Goal: Task Accomplishment & Management: Complete application form

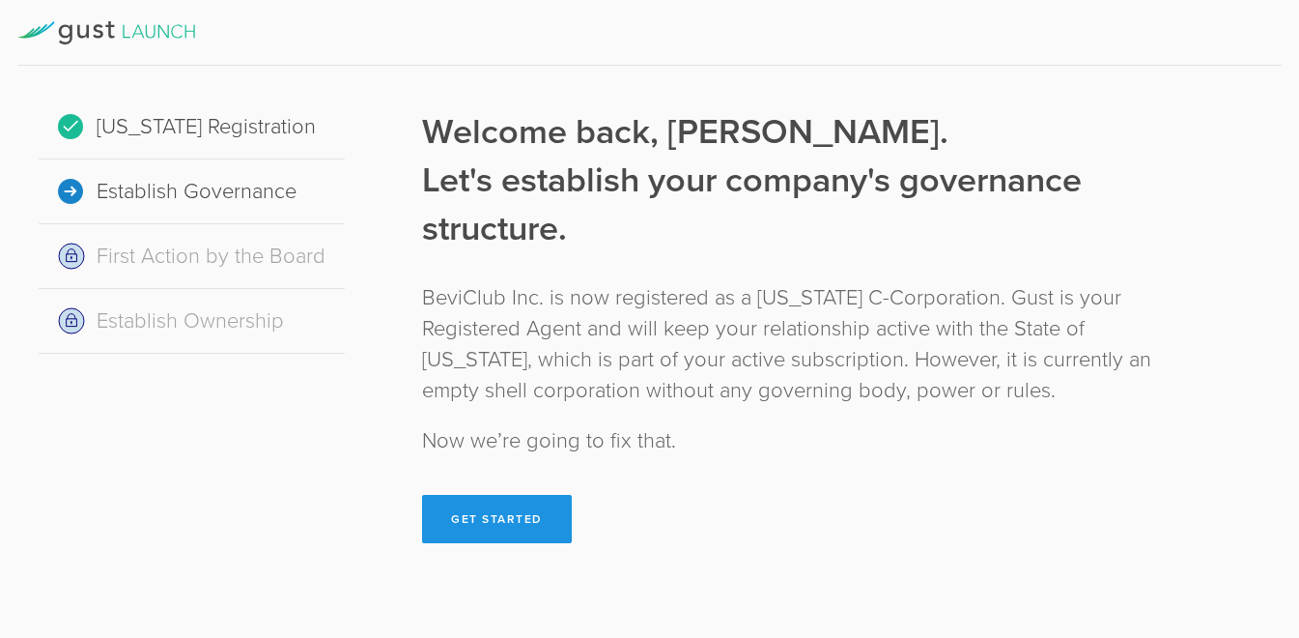
click at [500, 512] on button "Get Started" at bounding box center [497, 519] width 150 height 48
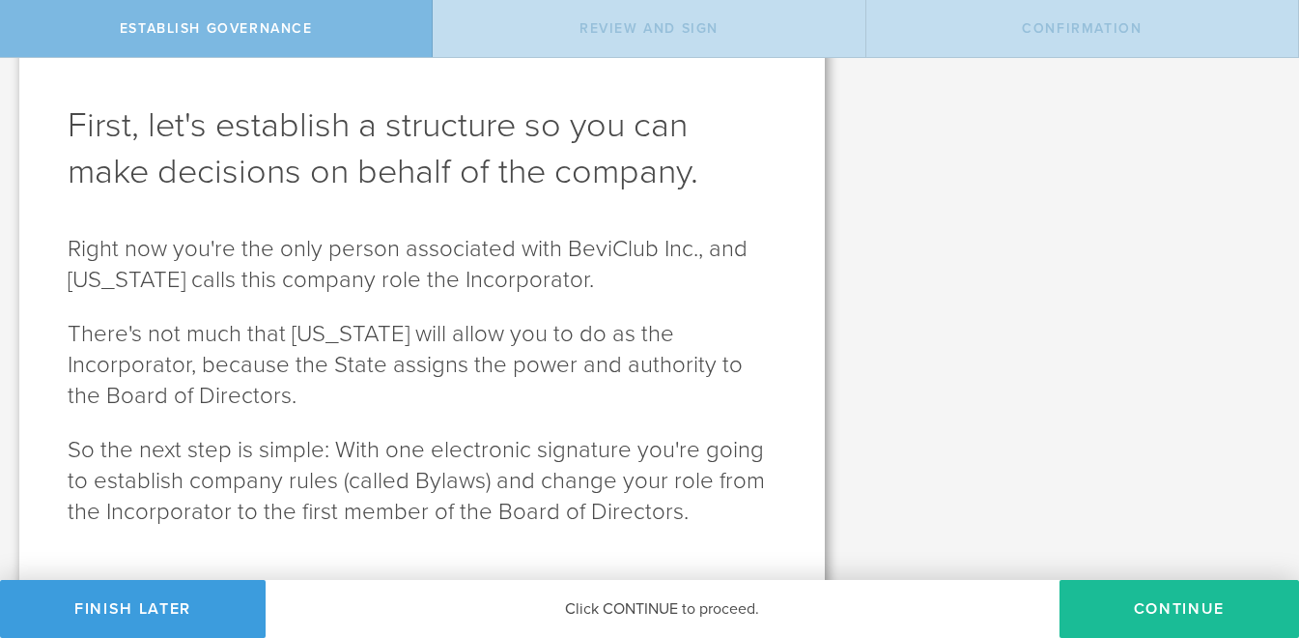
scroll to position [110, 0]
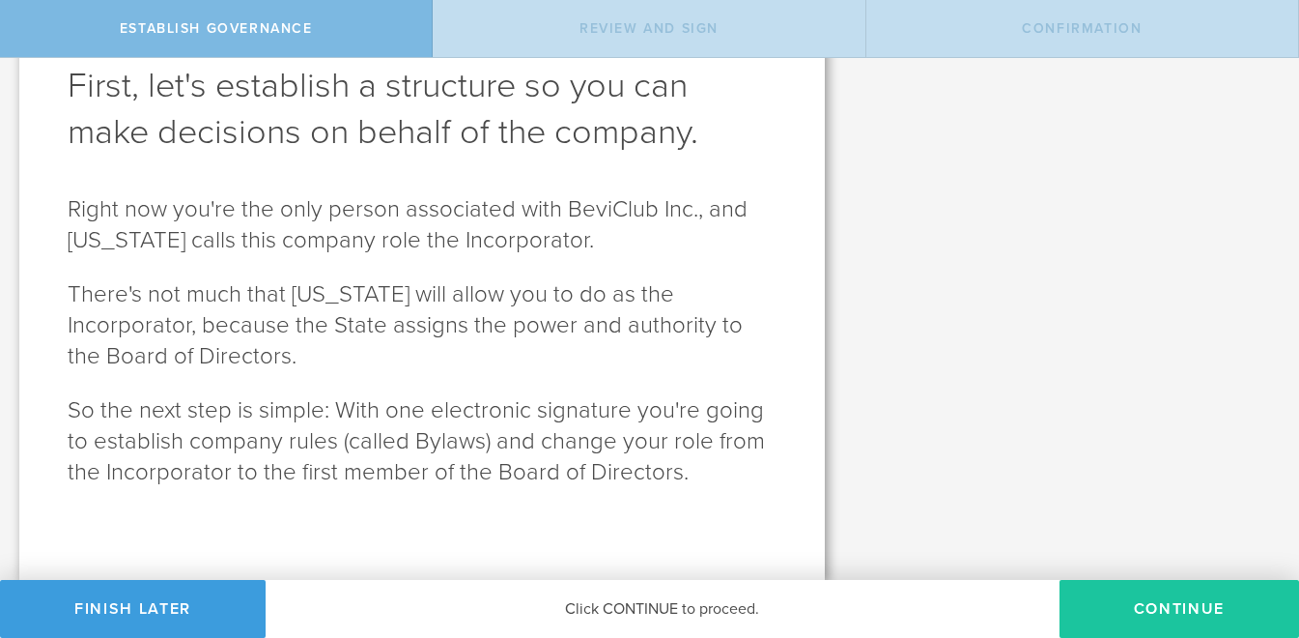
click at [1166, 607] on button "Continue" at bounding box center [1180, 609] width 240 height 58
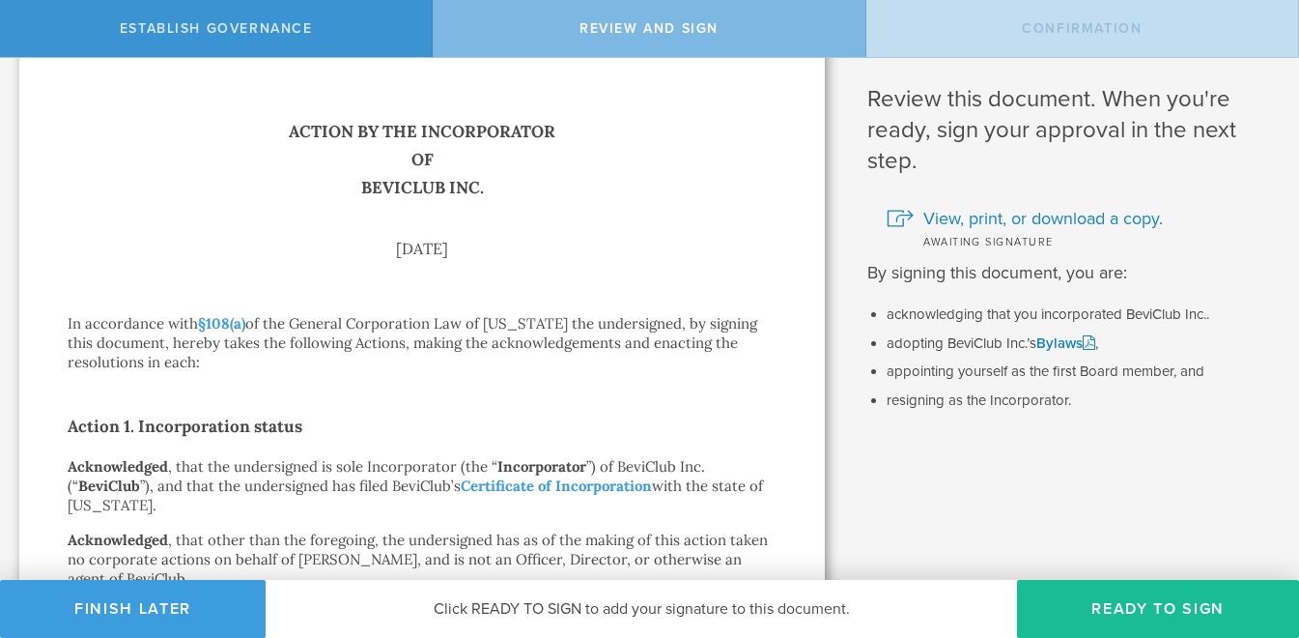
scroll to position [30, 0]
click at [1012, 212] on span "View, print, or download a copy." at bounding box center [1044, 220] width 240 height 25
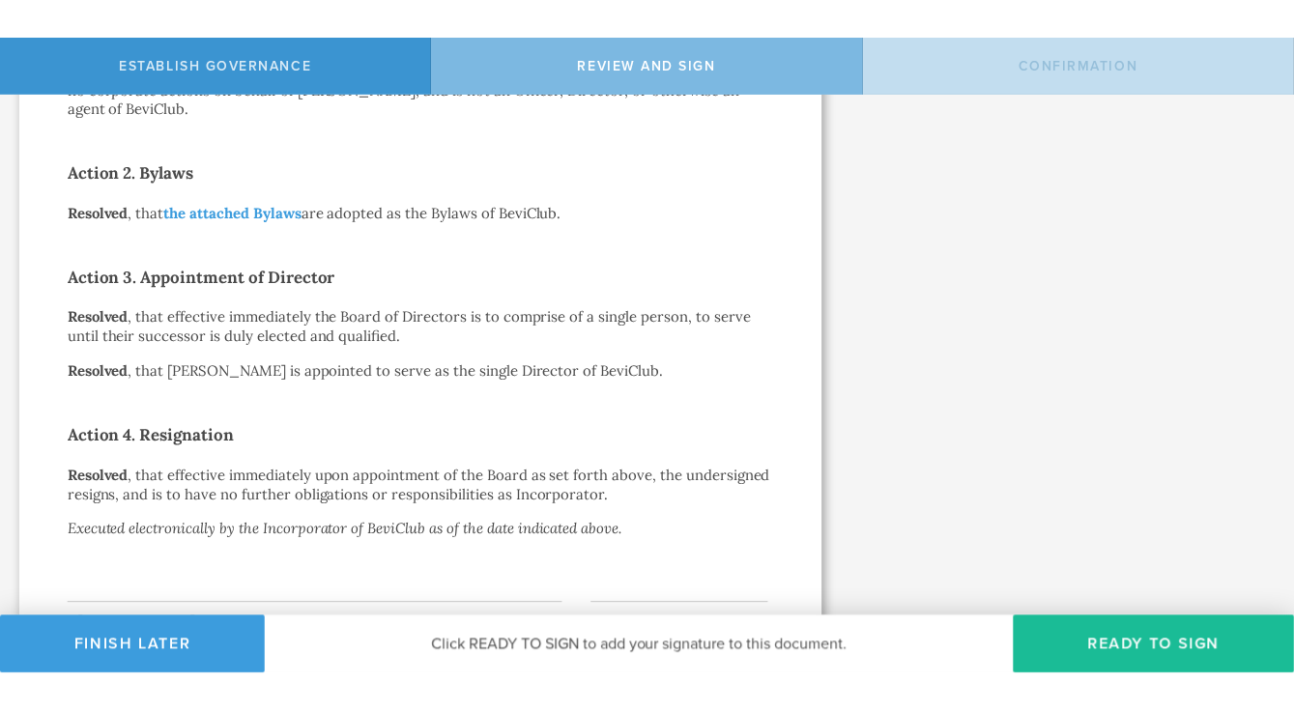
scroll to position [627, 0]
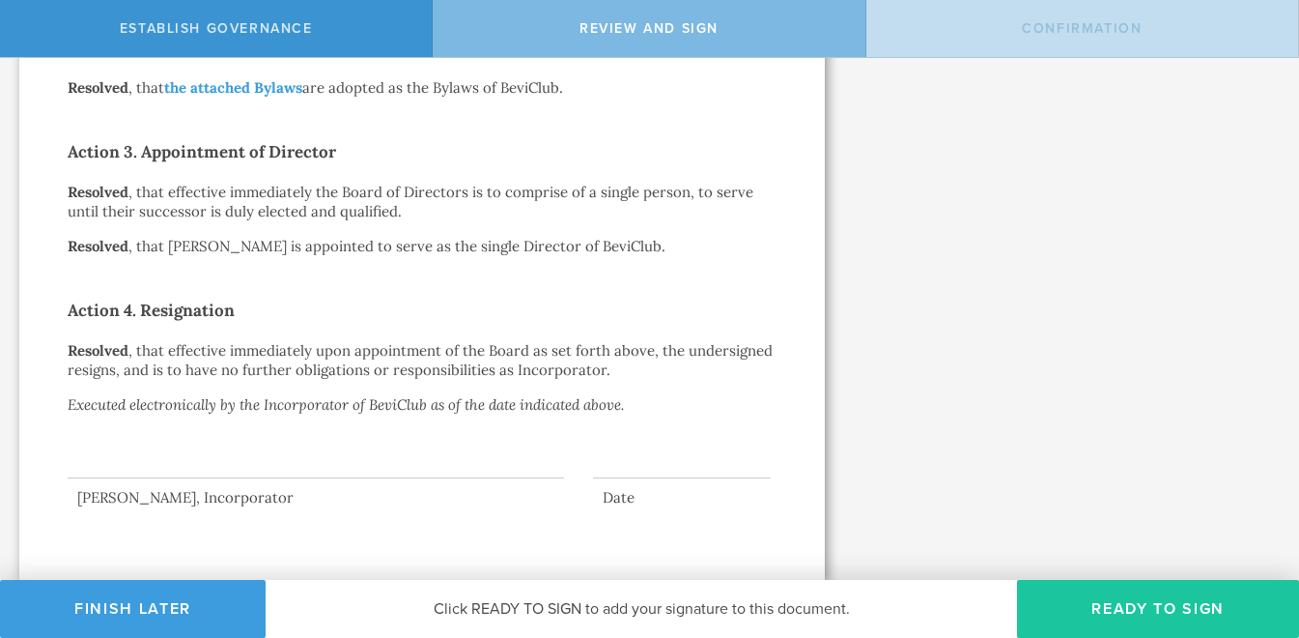
click at [1167, 605] on button "Ready to Sign" at bounding box center [1158, 609] width 282 height 58
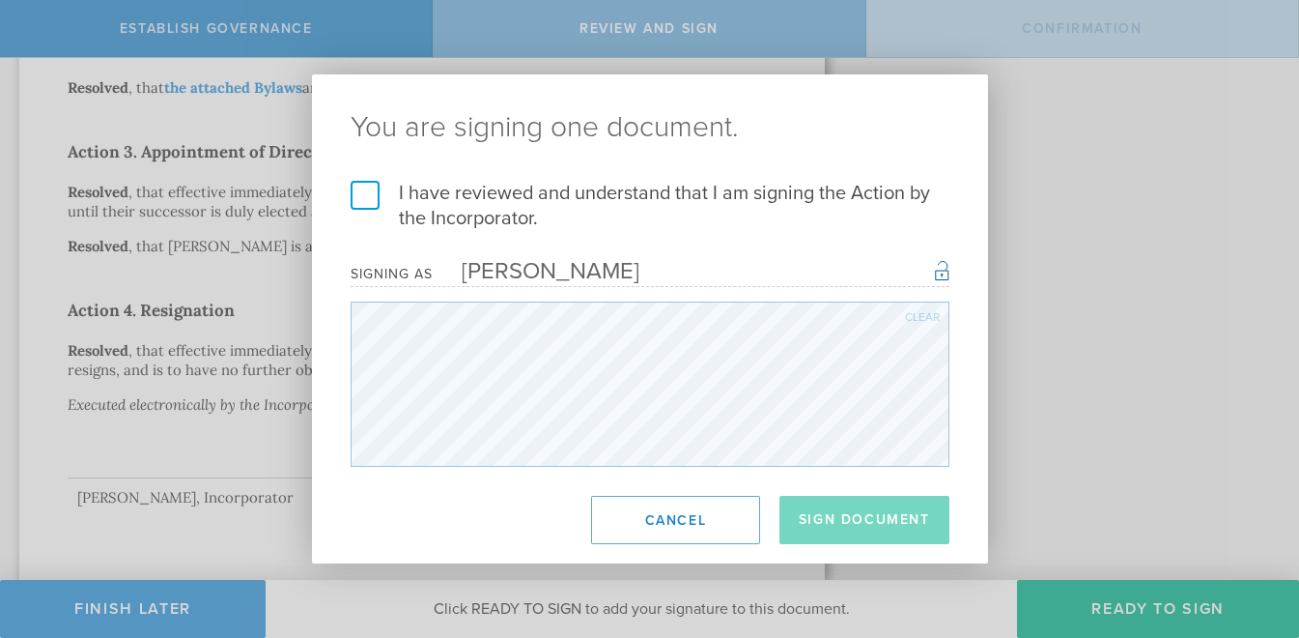
click at [344, 195] on div "I have reviewed and understand that I am signing the Action by the Incorporator…" at bounding box center [650, 324] width 676 height 286
click at [364, 195] on label "I have reviewed and understand that I am signing the Action by the Incorporator." at bounding box center [650, 206] width 599 height 50
click at [0, 0] on input "I have reviewed and understand that I am signing the Action by the Incorporator." at bounding box center [0, 0] width 0 height 0
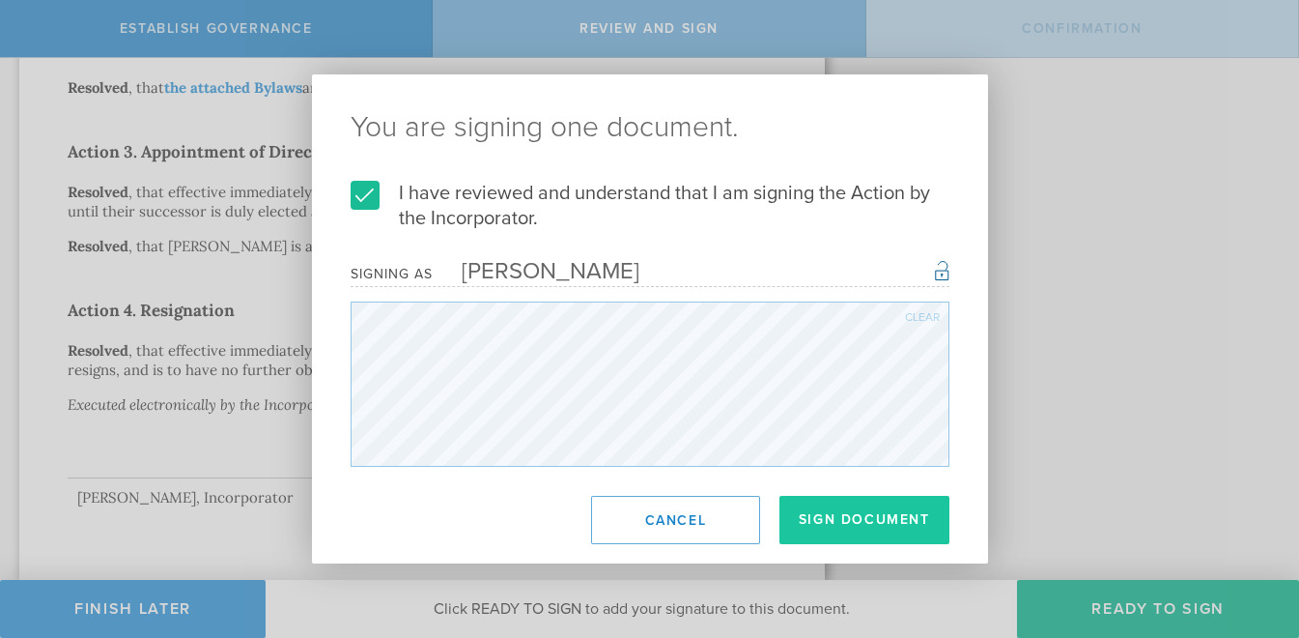
click at [888, 522] on button "Sign Document" at bounding box center [865, 520] width 170 height 48
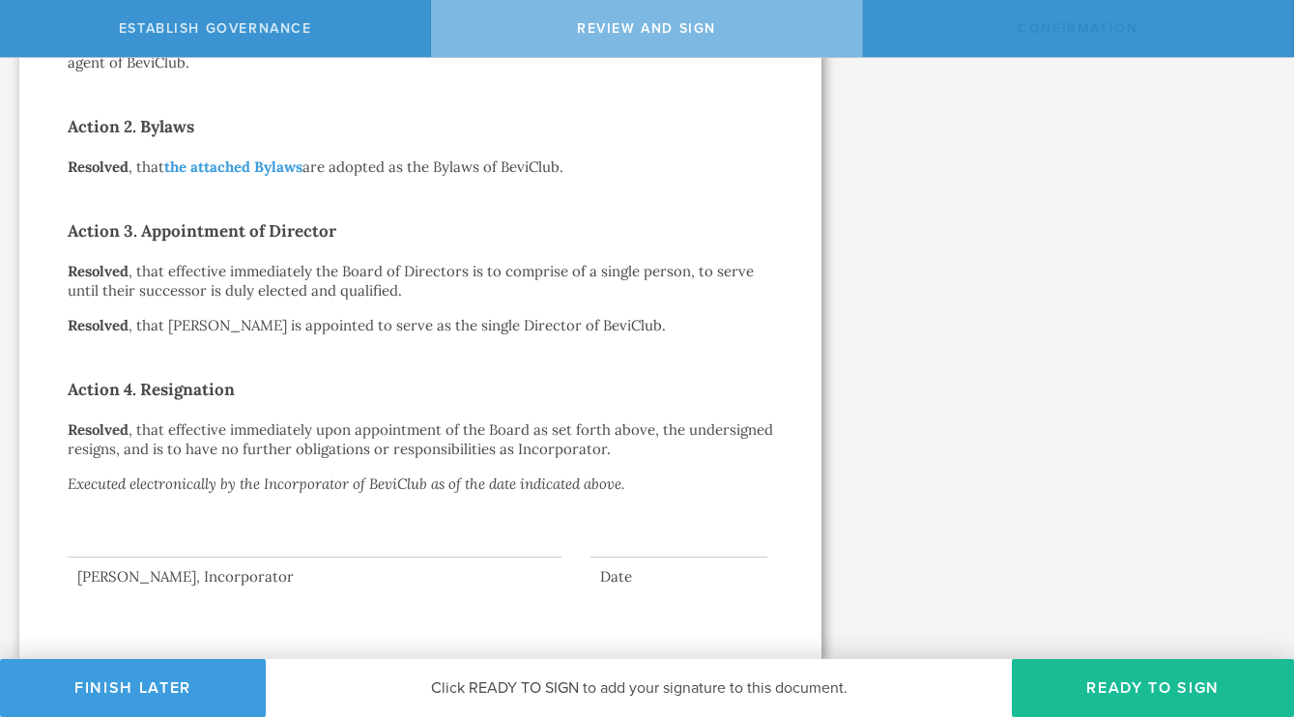
scroll to position [0, 0]
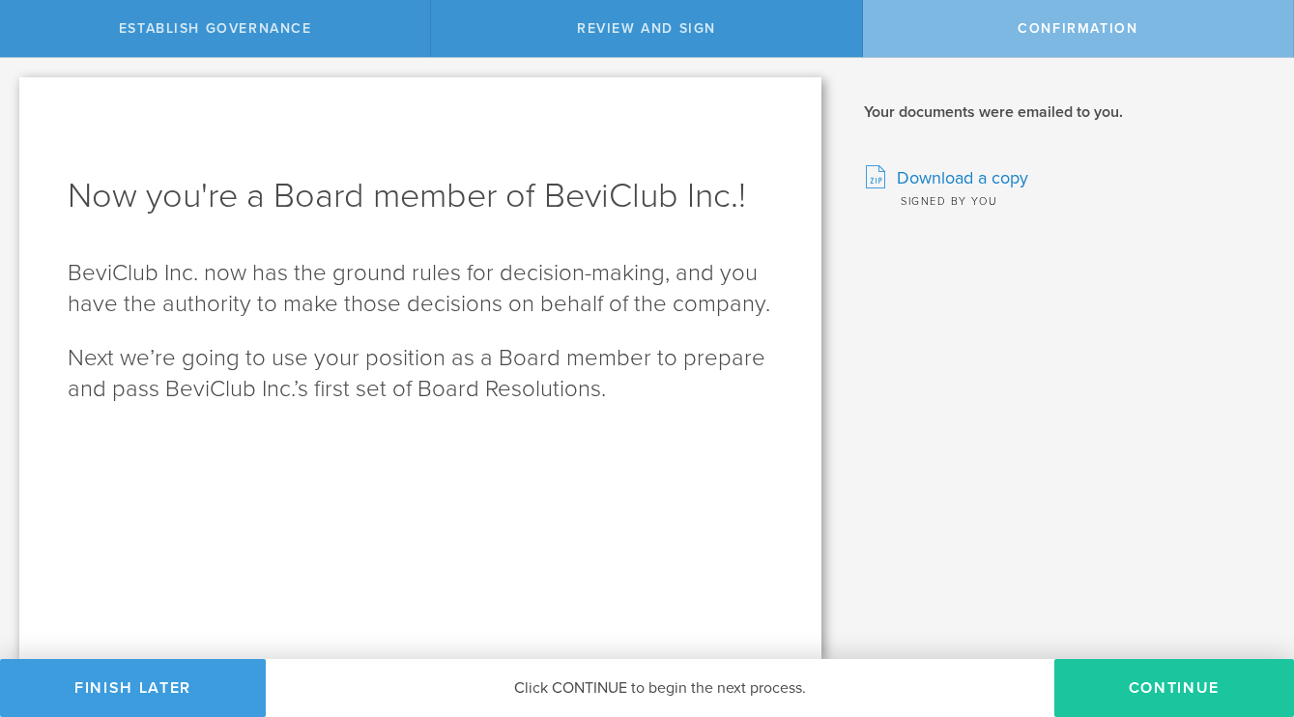
click at [1153, 637] on button "Continue" at bounding box center [1174, 688] width 240 height 58
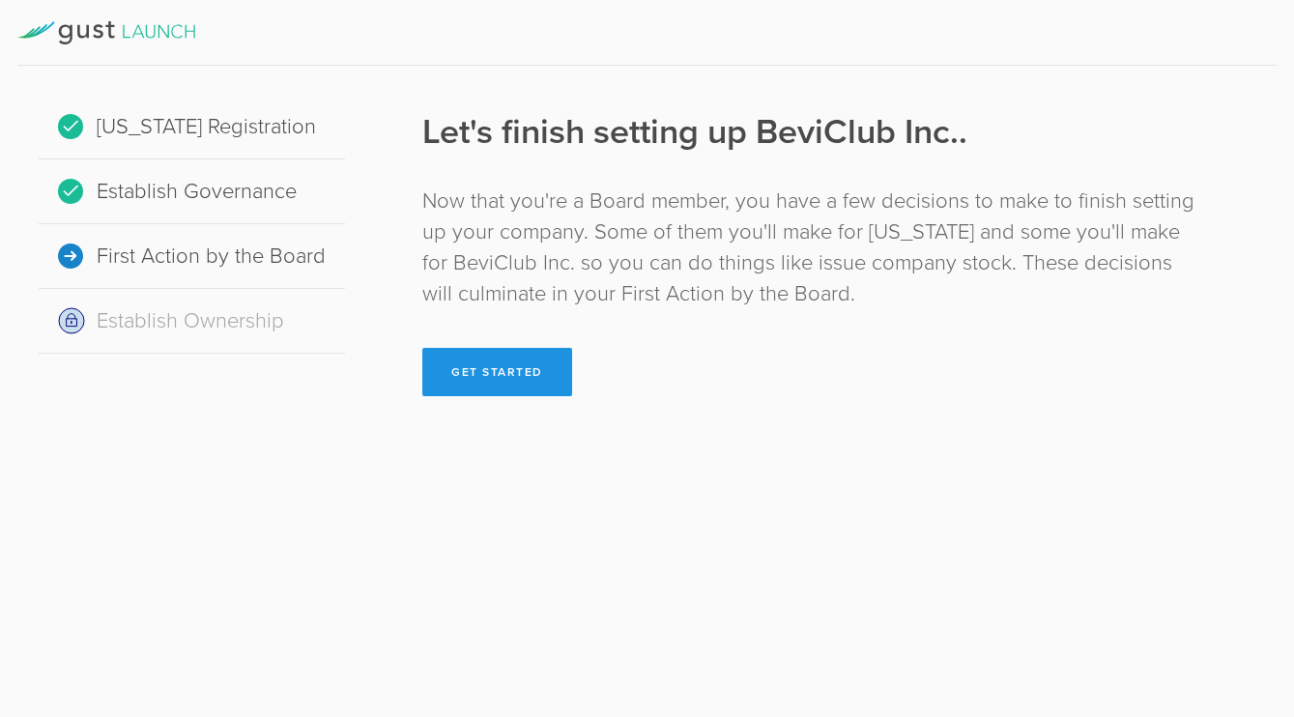
click at [468, 382] on button "Get Started" at bounding box center [497, 372] width 150 height 48
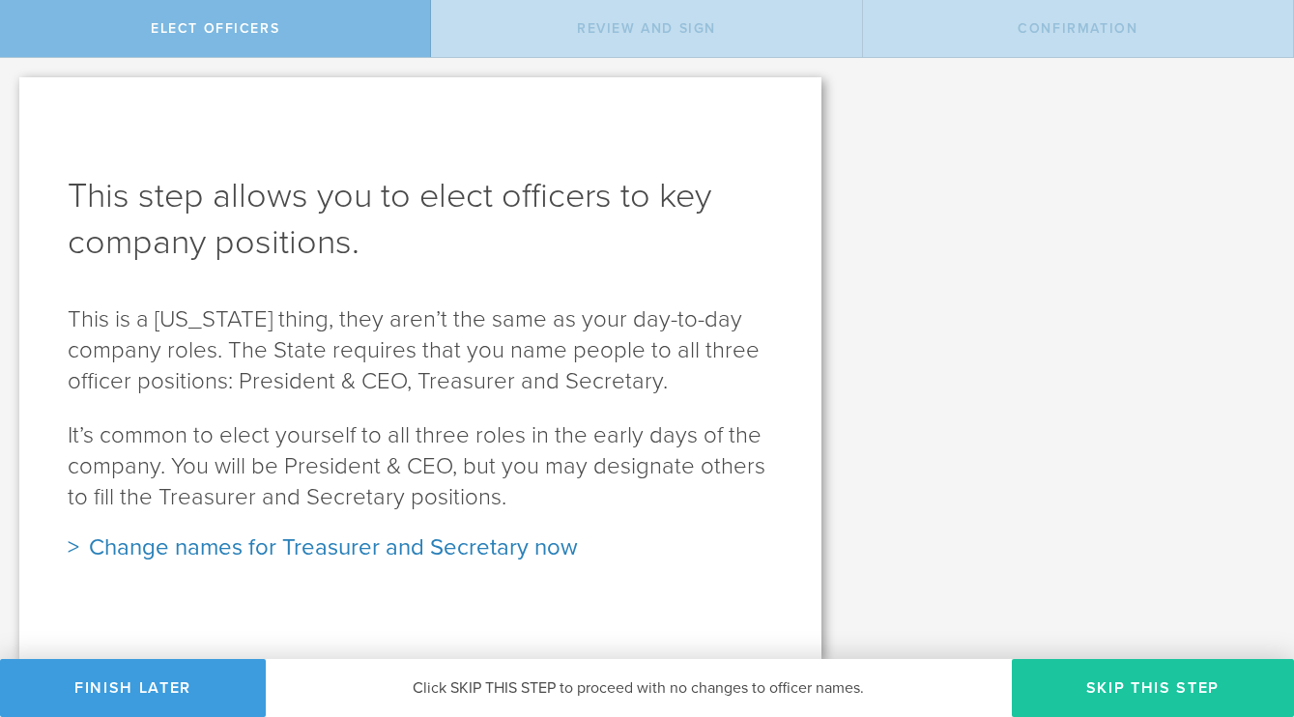
click at [1136, 637] on button "Skip this step" at bounding box center [1153, 688] width 282 height 58
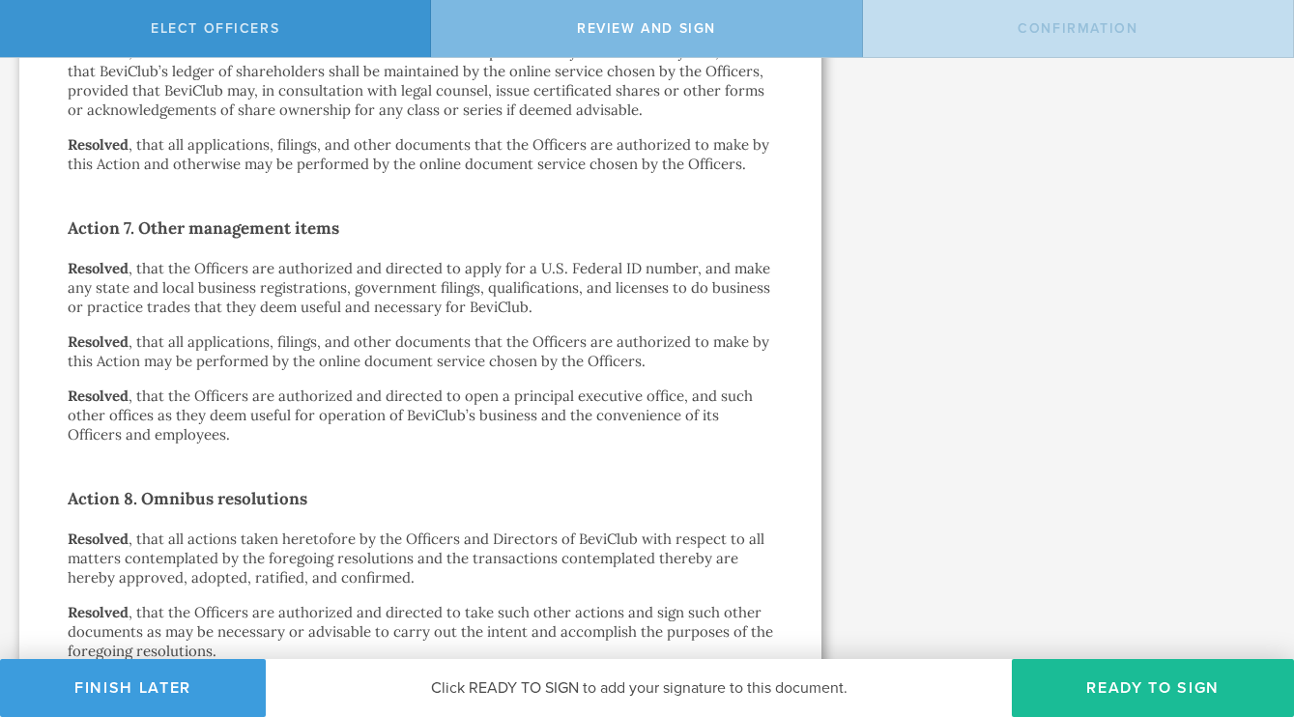
scroll to position [2631, 0]
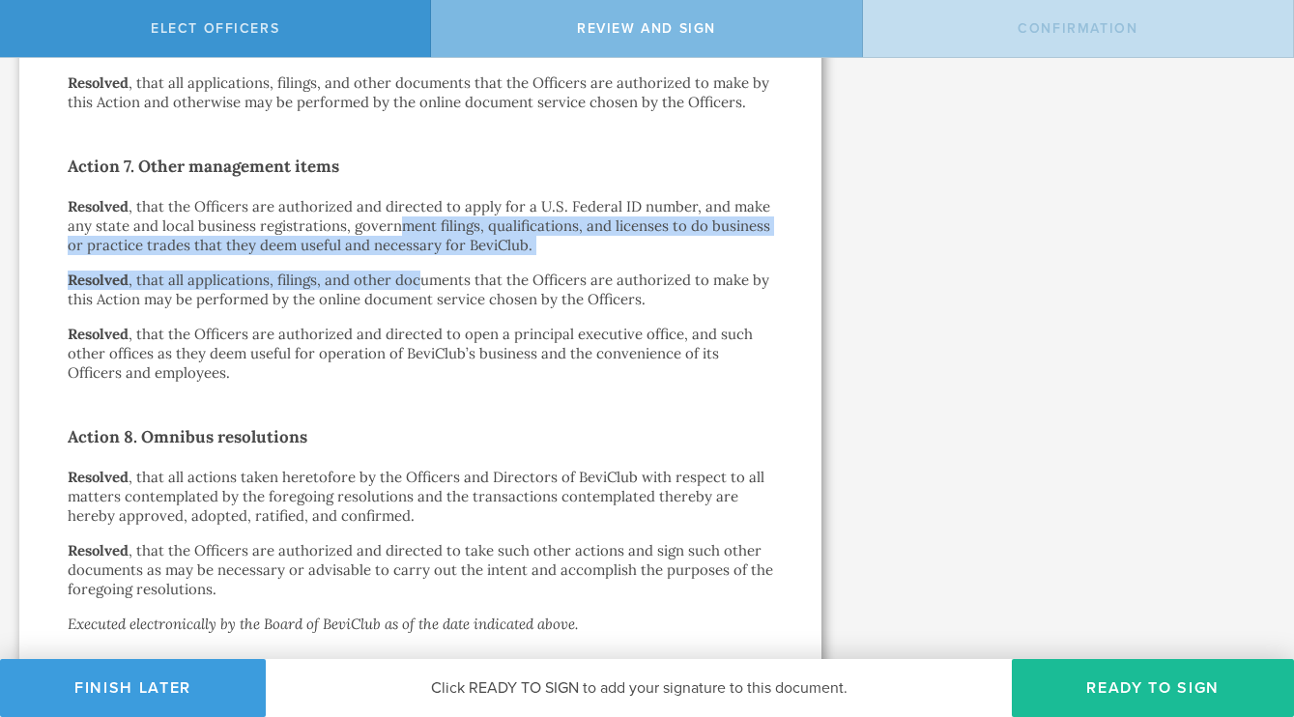
drag, startPoint x: 400, startPoint y: 193, endPoint x: 416, endPoint y: 235, distance: 44.7
click at [416, 271] on p "Resolved , that all applications, filings, and other documents that the Officer…" at bounding box center [420, 290] width 705 height 39
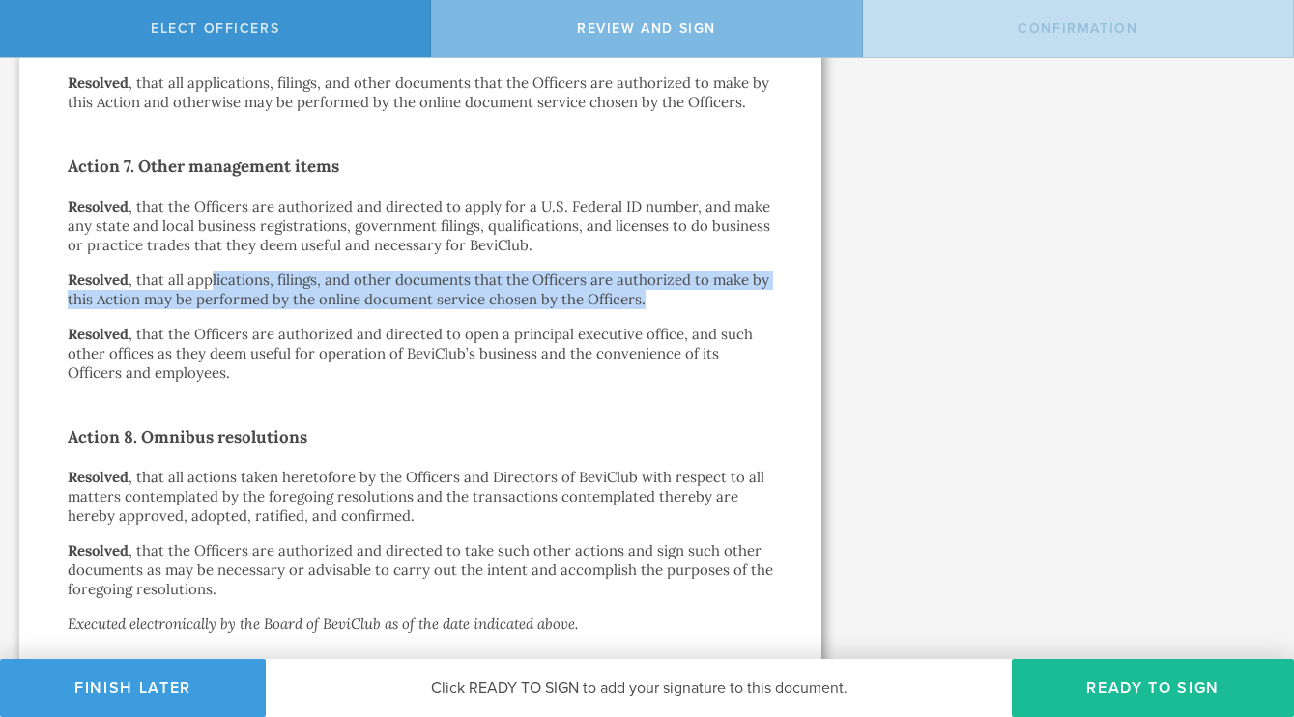
drag, startPoint x: 209, startPoint y: 243, endPoint x: 231, endPoint y: 294, distance: 54.9
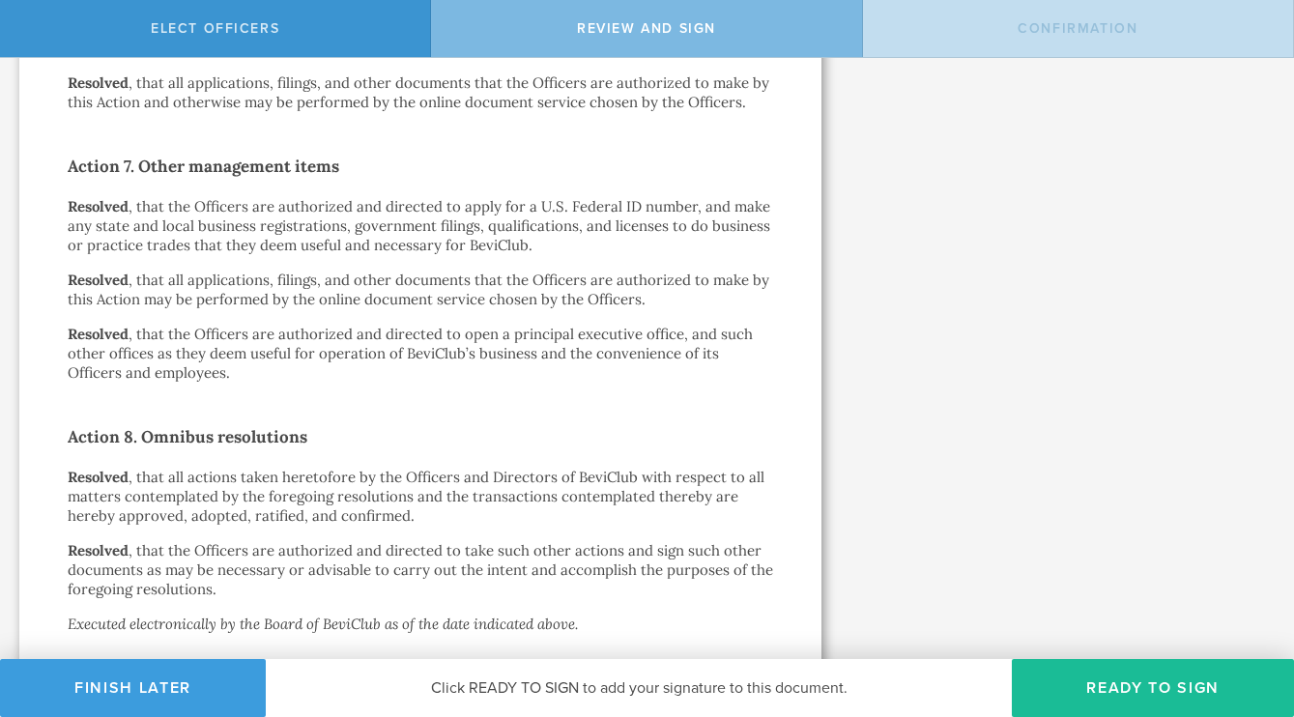
click at [231, 325] on p "Resolved , that the Officers are authorized and directed to open a principal ex…" at bounding box center [420, 354] width 705 height 58
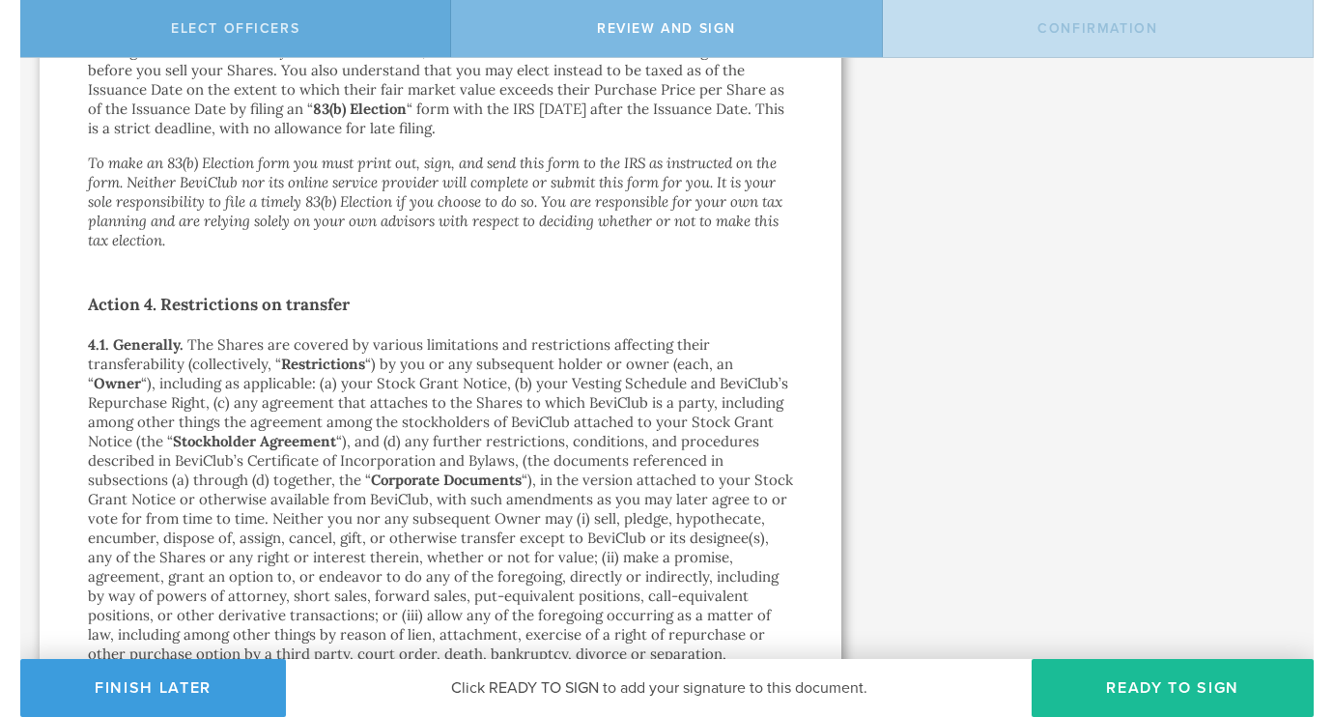
scroll to position [10660, 0]
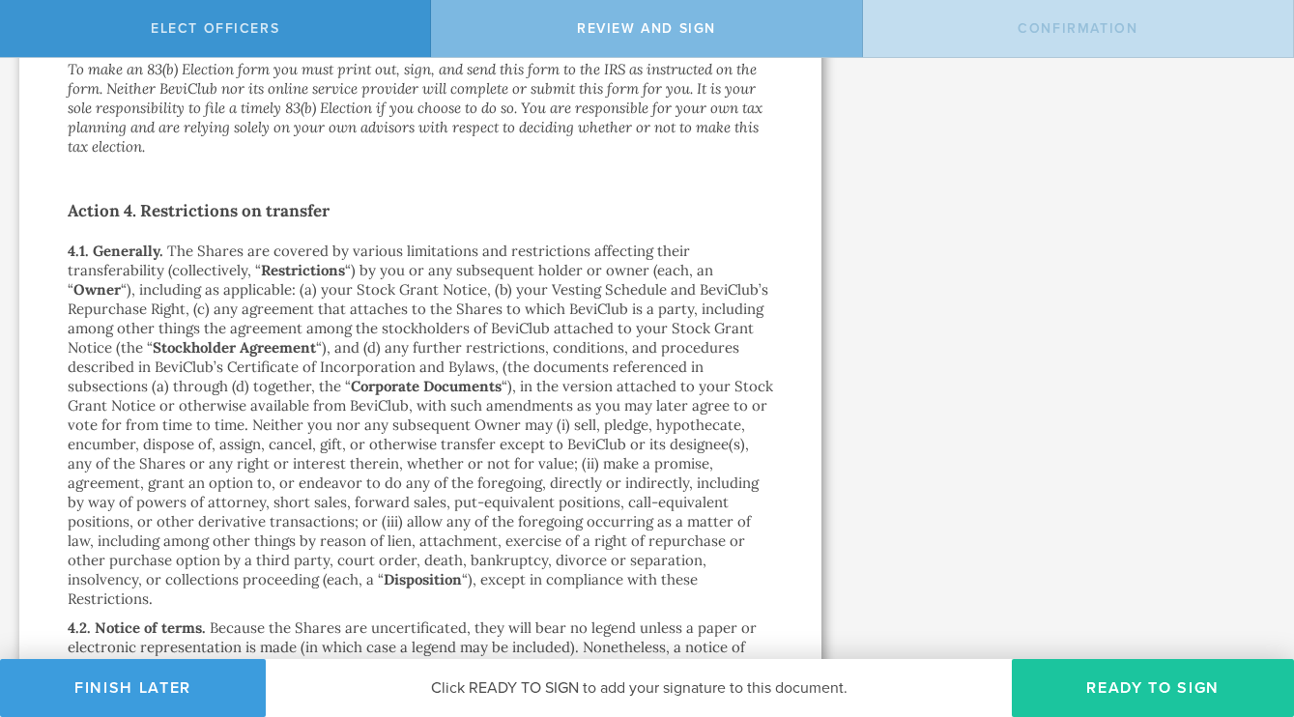
click at [1113, 637] on button "Ready to Sign" at bounding box center [1153, 688] width 282 height 58
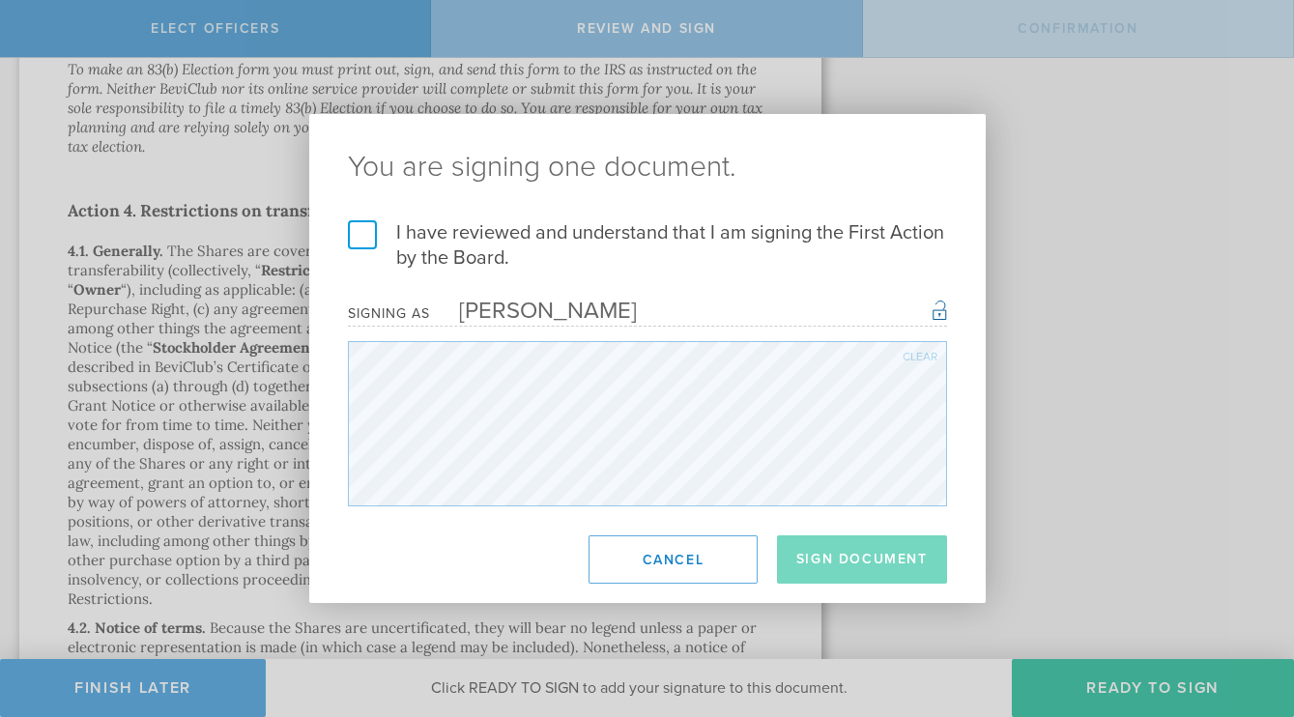
click at [356, 235] on label "I have reviewed and understand that I am signing the First Action by the Board." at bounding box center [647, 245] width 599 height 50
click at [0, 0] on input "I have reviewed and understand that I am signing the First Action by the Board." at bounding box center [0, 0] width 0 height 0
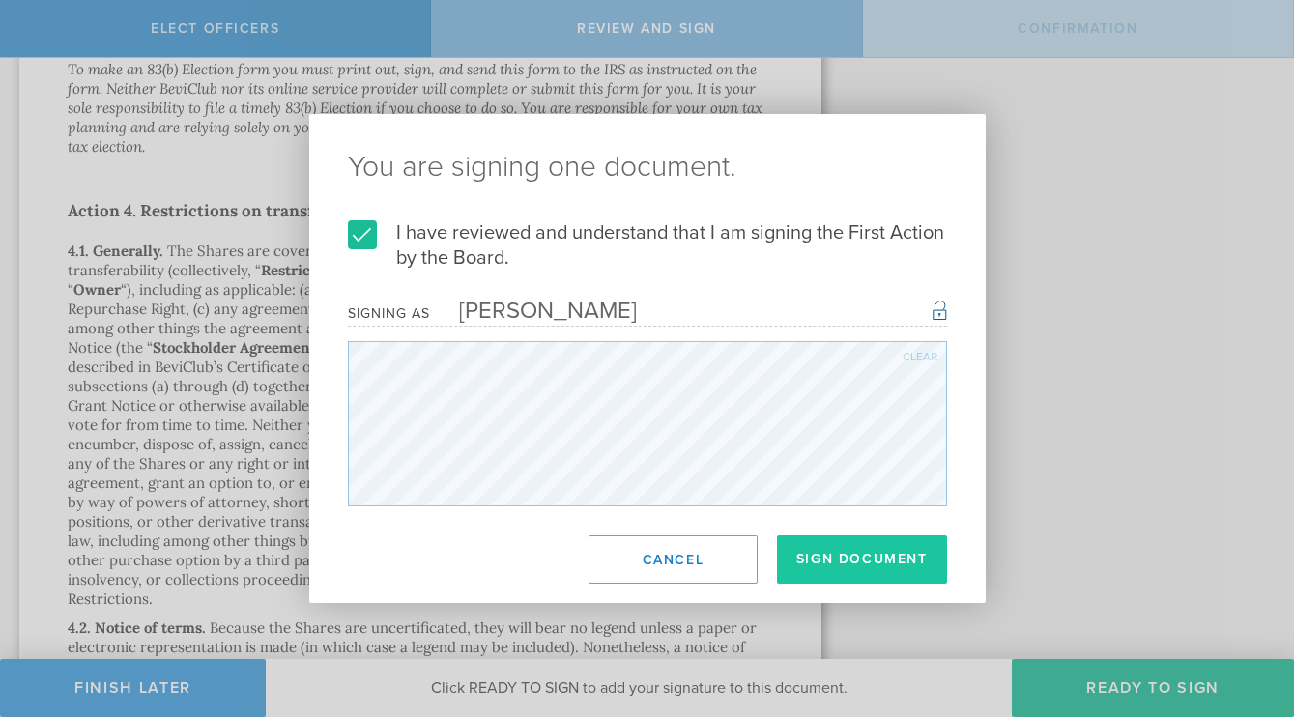
click at [870, 563] on button "Sign Document" at bounding box center [862, 559] width 170 height 48
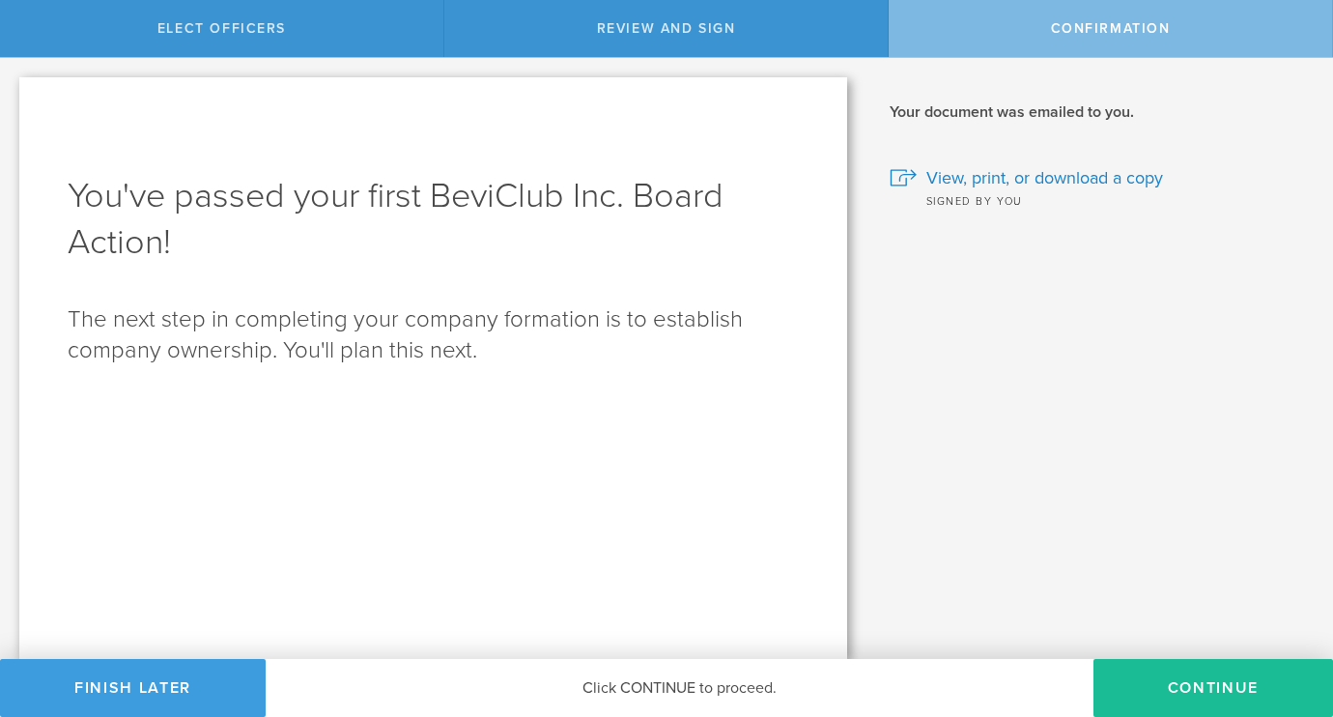
scroll to position [0, 0]
click at [425, 319] on p "The next step in completing your company formation is to establish company owne…" at bounding box center [433, 335] width 731 height 62
click at [1185, 637] on button "Continue" at bounding box center [1214, 688] width 240 height 58
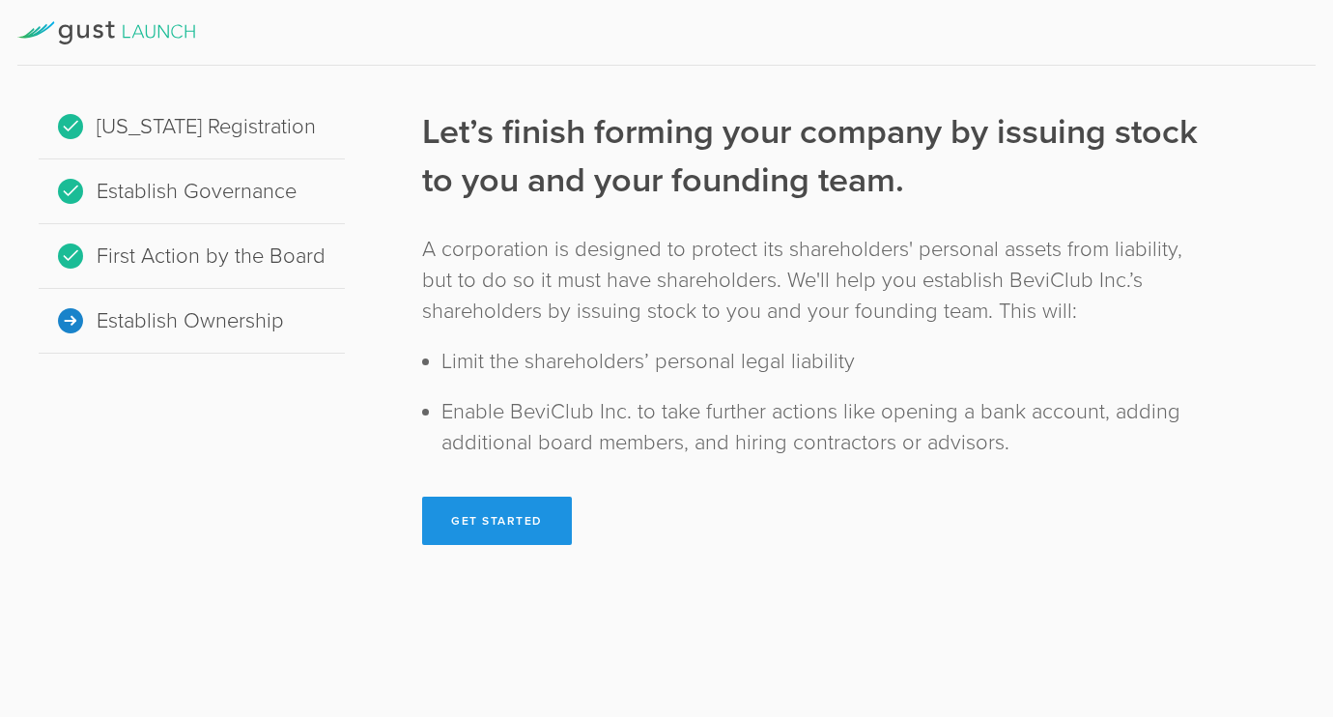
click at [475, 514] on button "Get Started" at bounding box center [497, 521] width 150 height 48
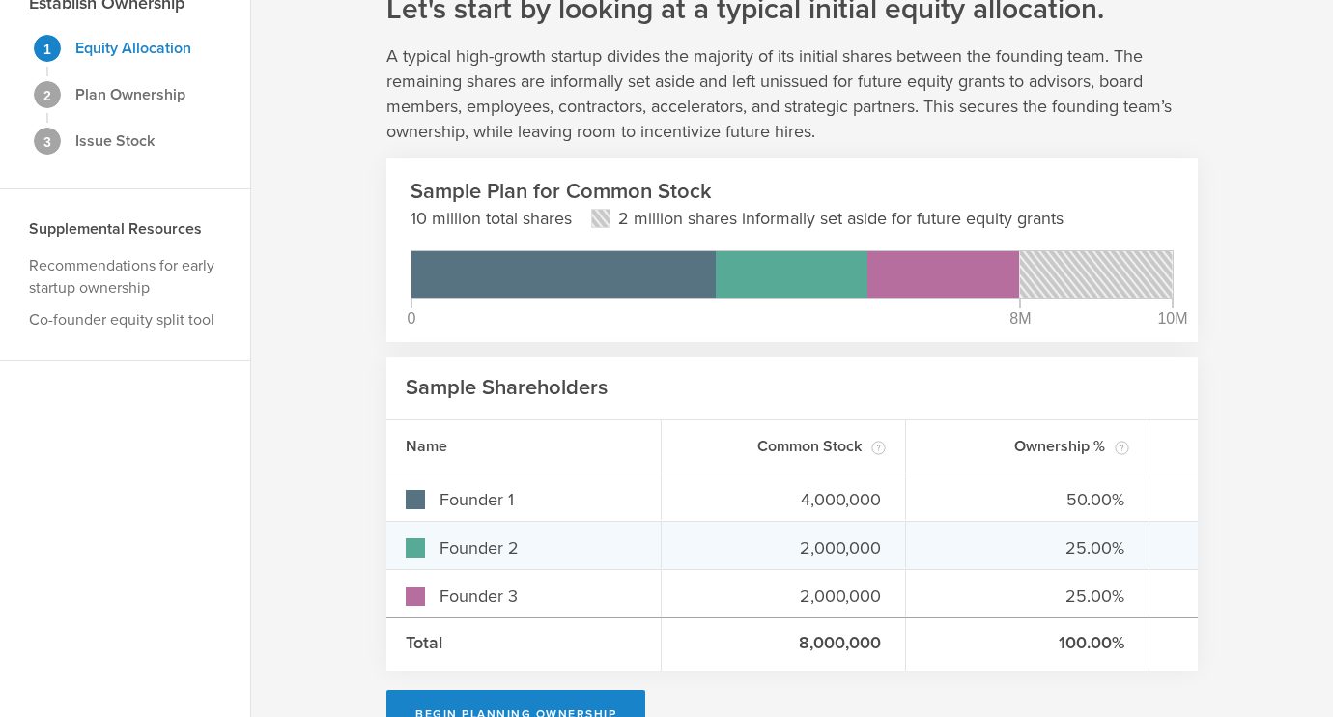
scroll to position [147, 0]
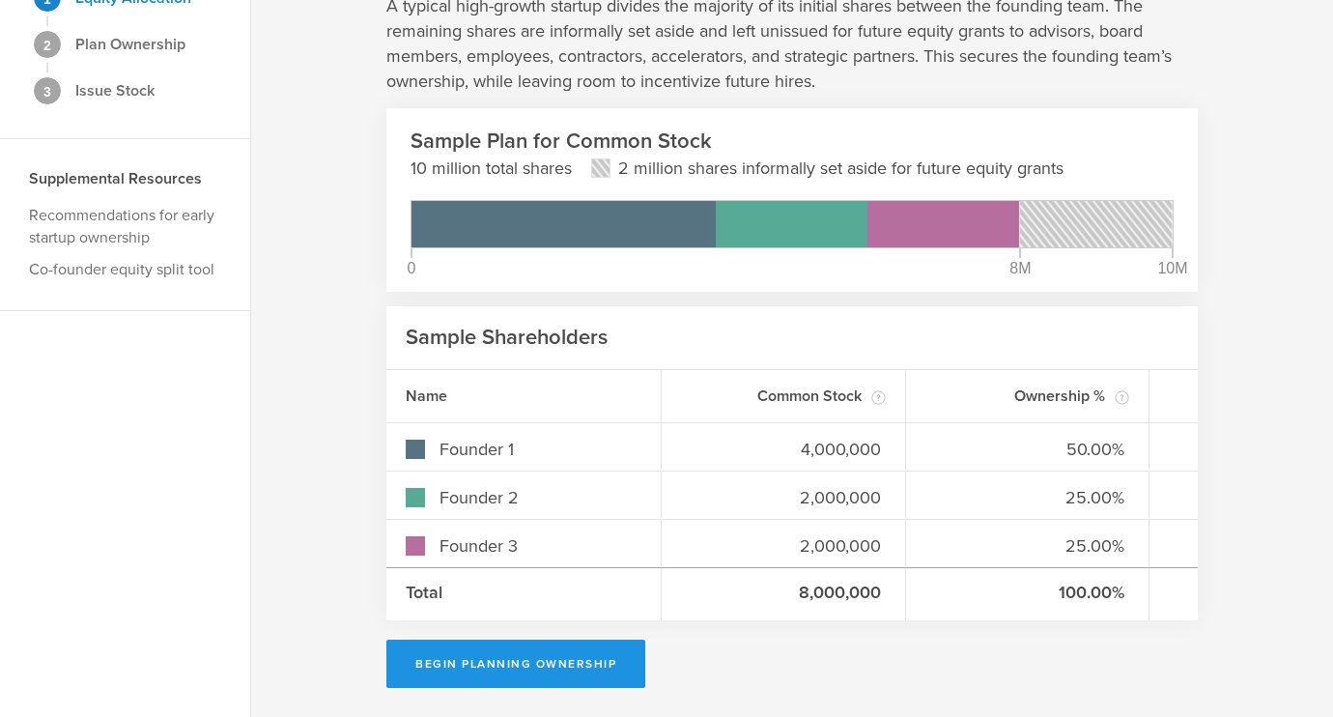
click at [477, 637] on button "Begin Planning Ownership" at bounding box center [515, 664] width 259 height 48
type input "[PERSON_NAME]"
type input "-"
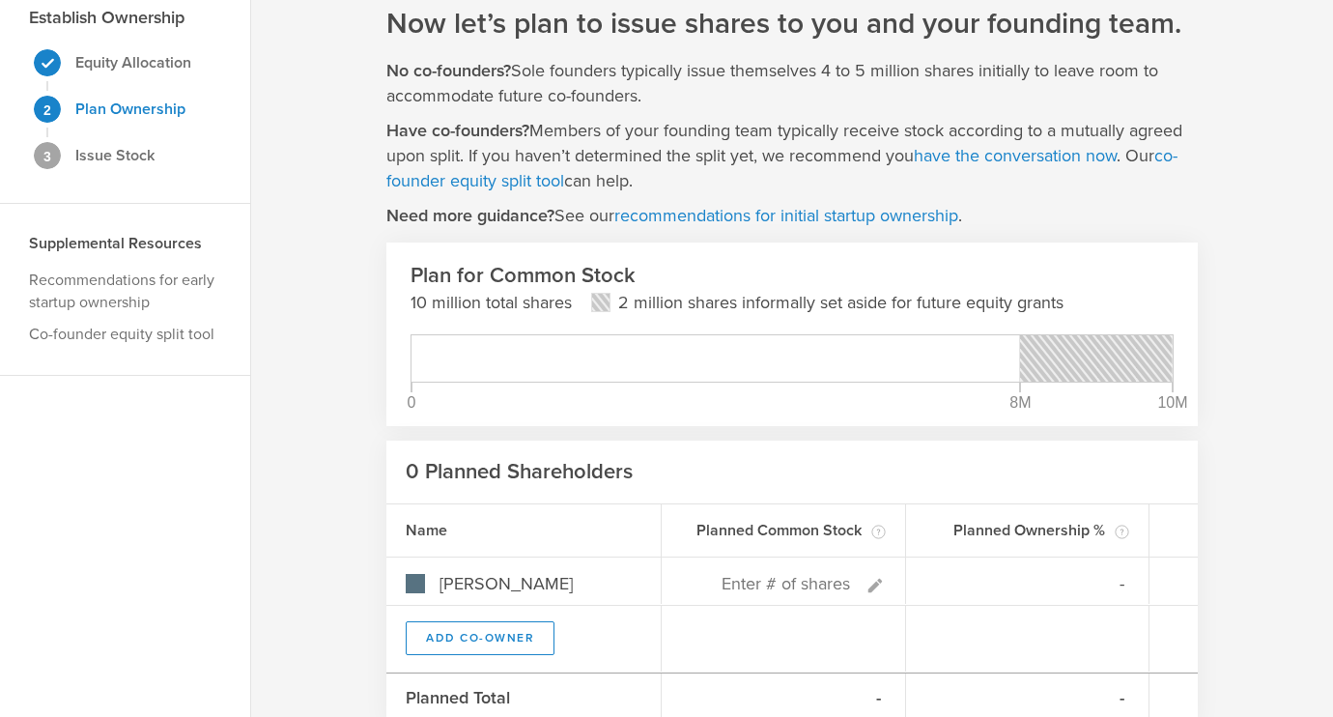
scroll to position [88, 0]
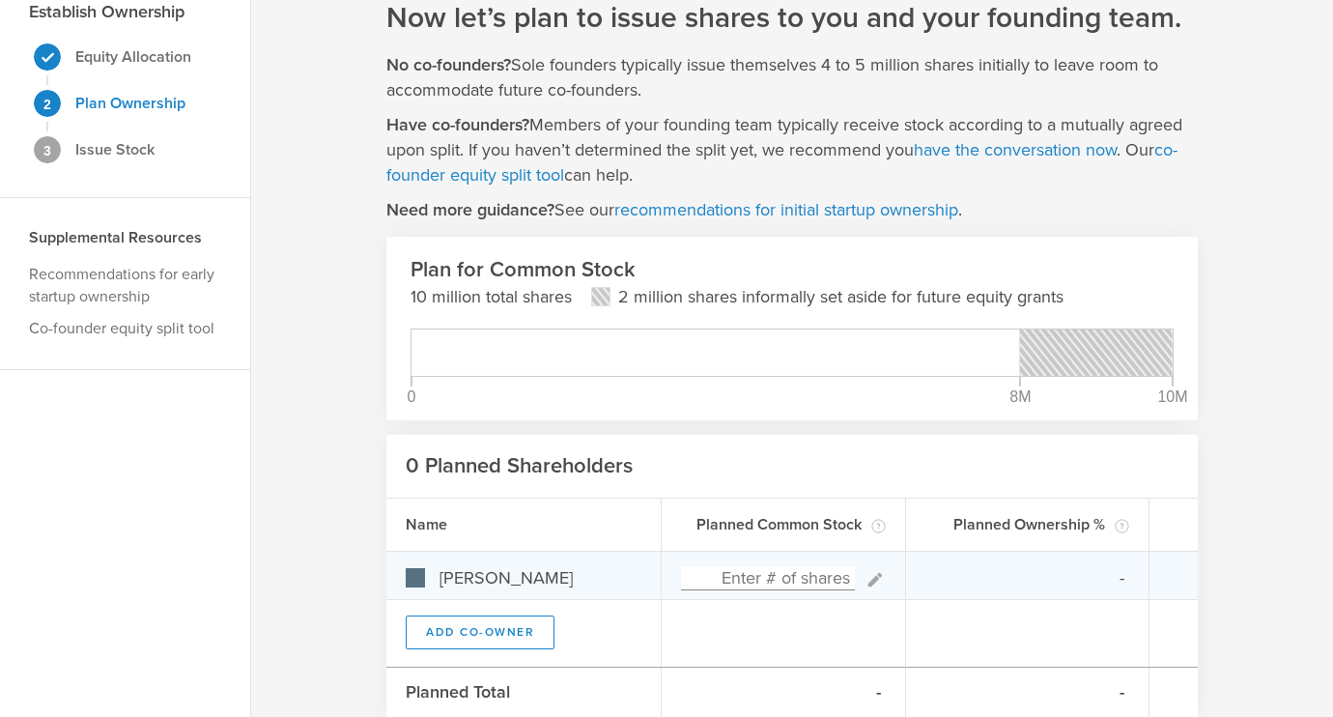
click at [746, 577] on input at bounding box center [768, 578] width 174 height 24
type input "5,000,000"
type input "100.00%"
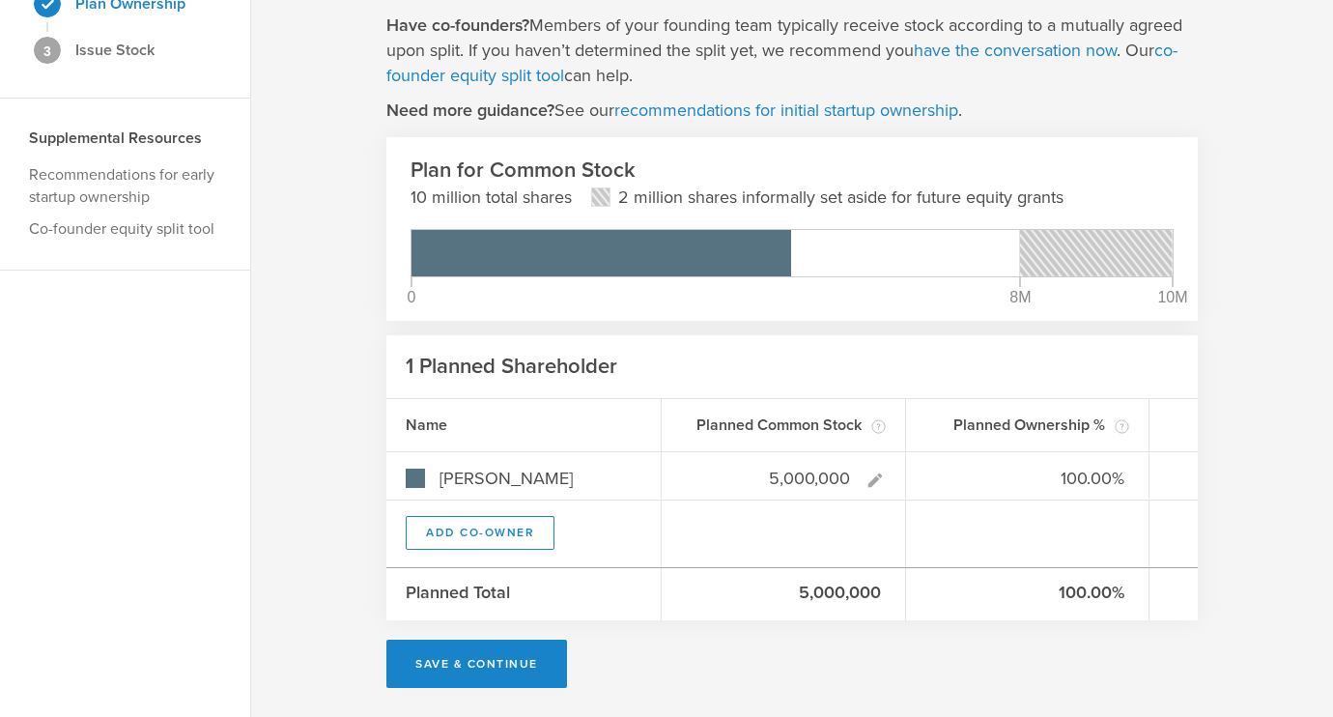
scroll to position [185, 0]
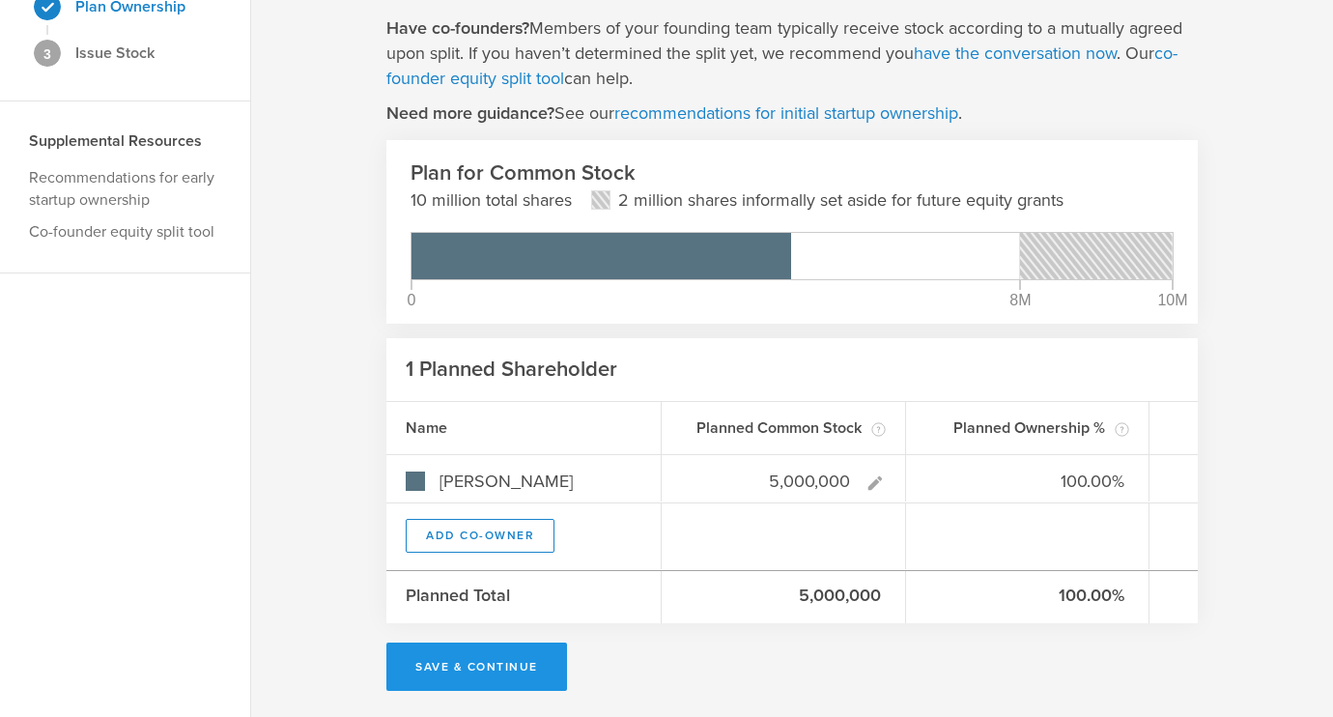
type input "5,000,000"
type gust-number-field "5000000"
click at [495, 637] on button "Save & Continue" at bounding box center [476, 666] width 181 height 48
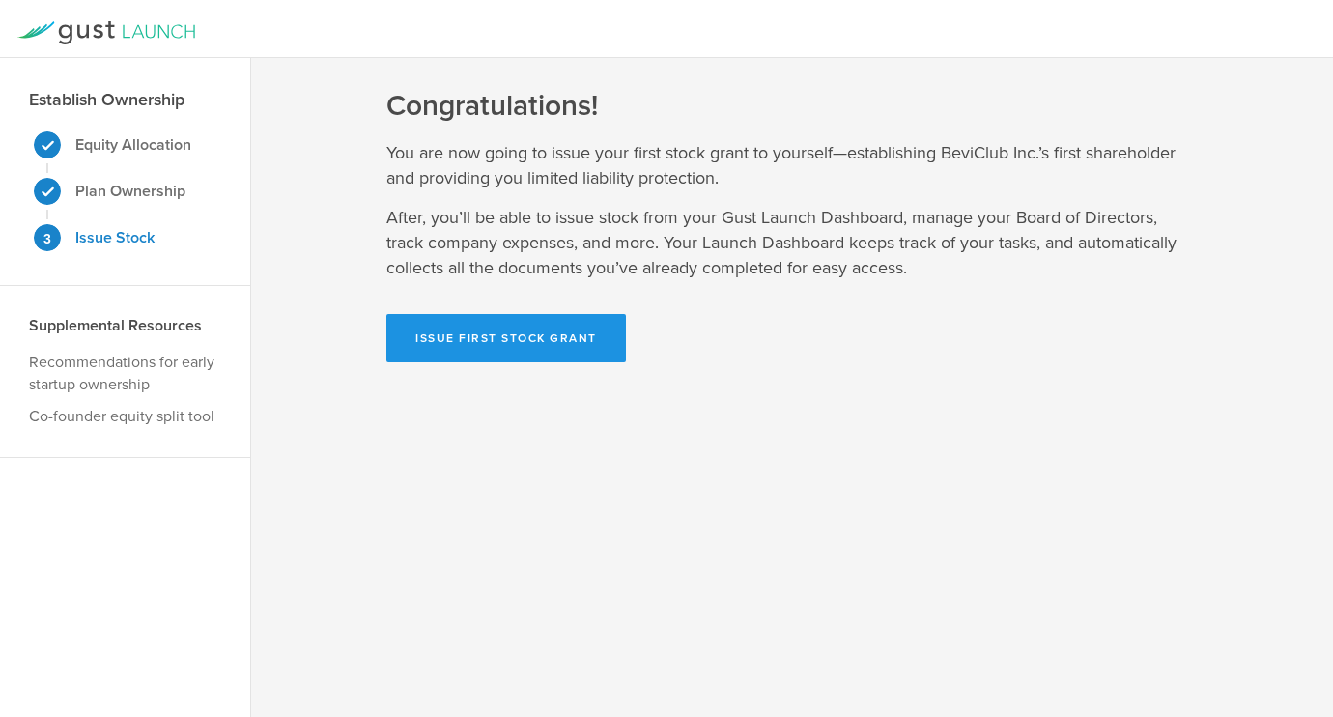
click at [472, 339] on button "Issue First Stock Grant" at bounding box center [506, 338] width 240 height 48
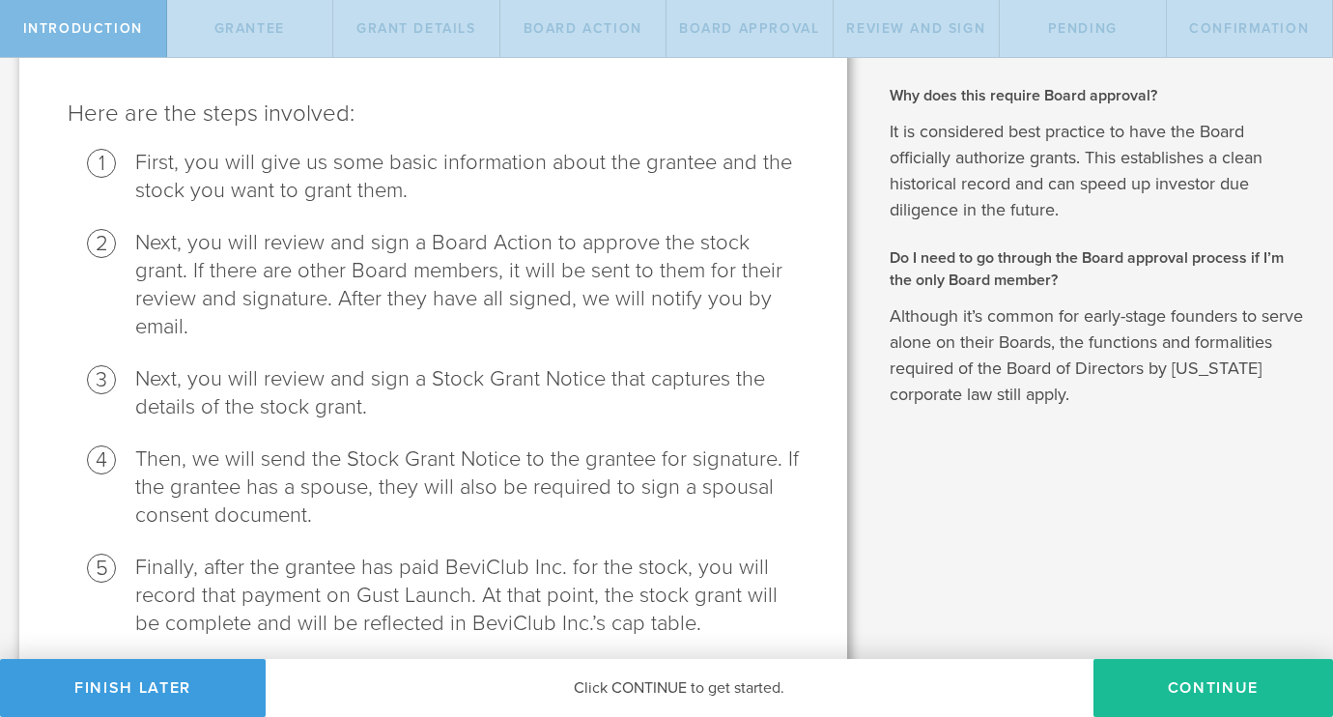
scroll to position [281, 0]
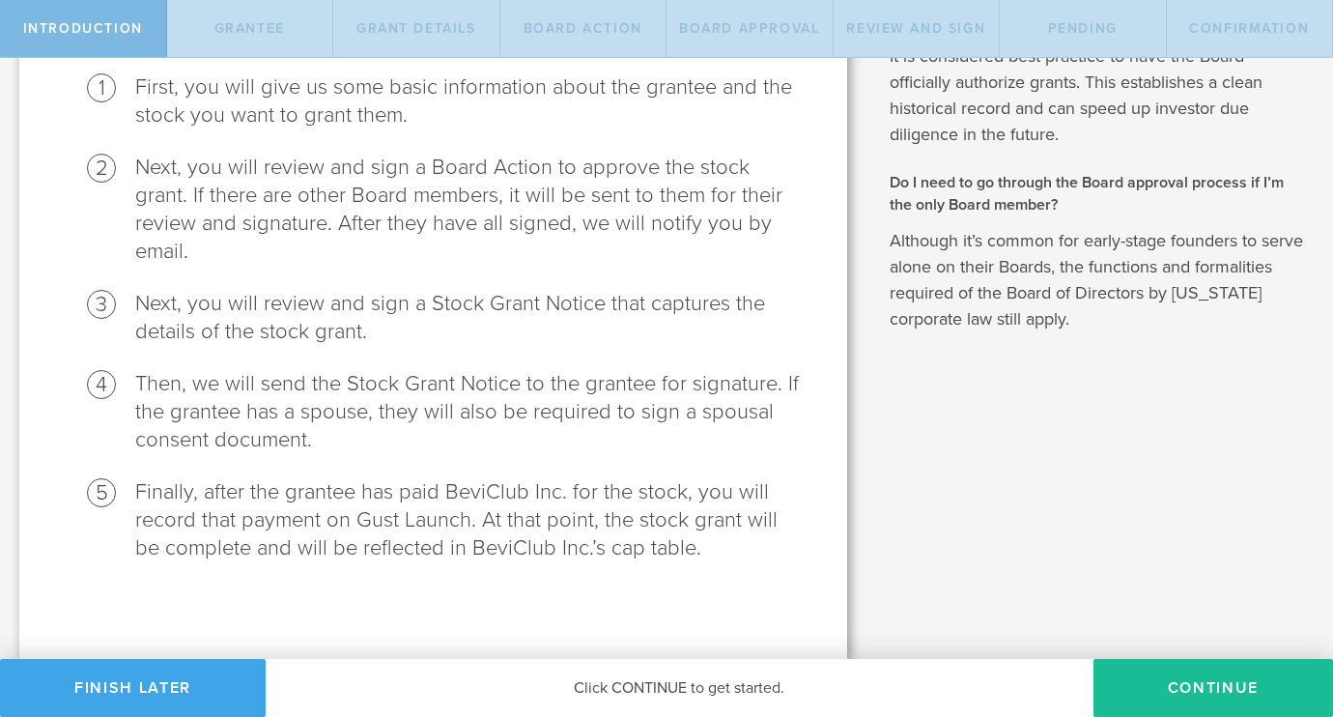
click at [171, 670] on button "Finish Later" at bounding box center [133, 688] width 266 height 58
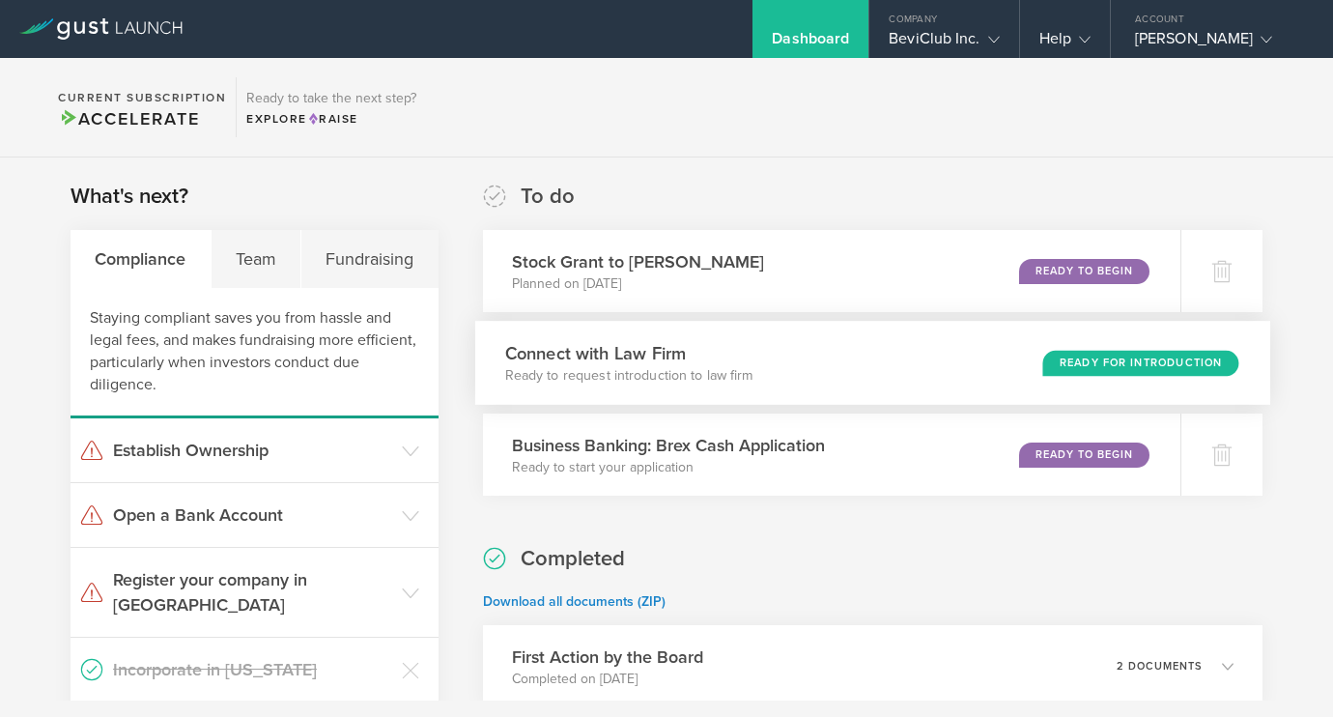
click at [870, 387] on div "Connect with Law Firm Ready to request introduction to law firm Ready for Intro…" at bounding box center [872, 363] width 795 height 84
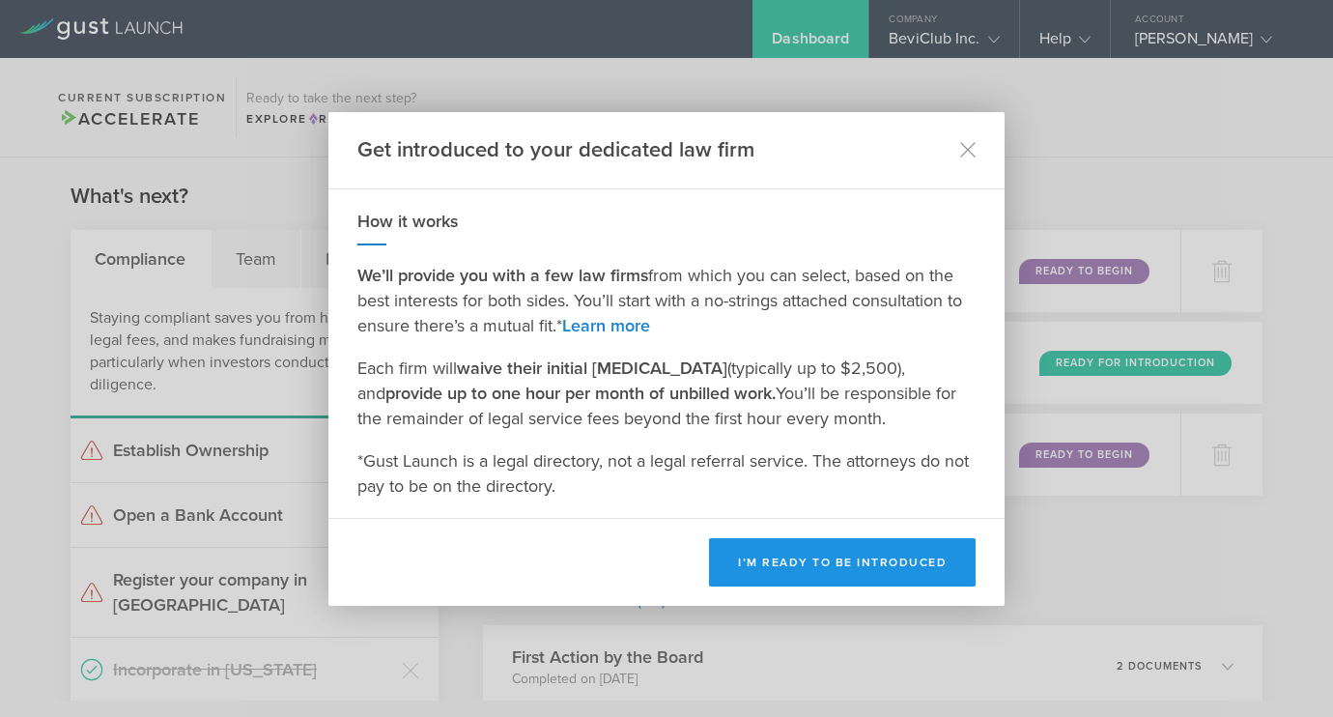
click at [865, 562] on button "I’m ready to be introduced" at bounding box center [842, 562] width 267 height 48
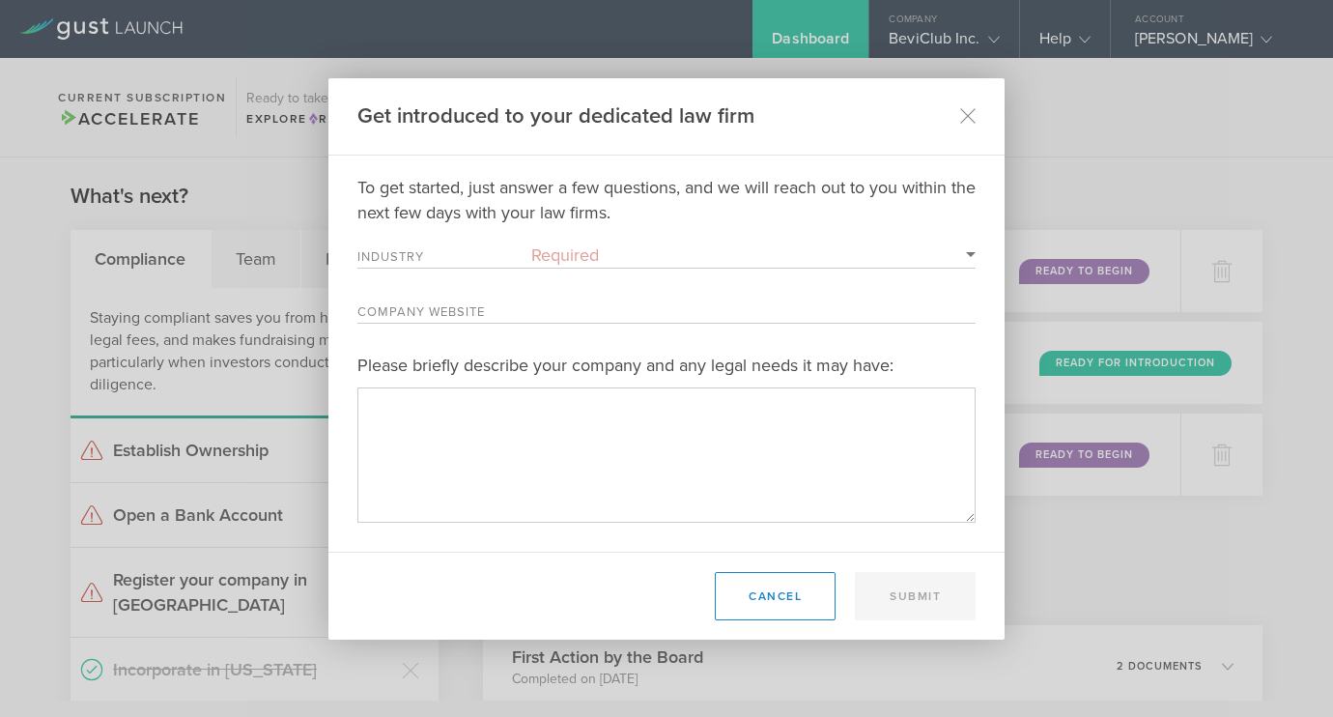
click at [661, 252] on select "Required 3D Printing Administrative Services Adtech Advanced Manufacturing Aero…" at bounding box center [753, 254] width 444 height 25
select select "food_and_beverage"
click at [531, 242] on select "Required 3D Printing Administrative Services Adtech Advanced Manufacturing Aero…" at bounding box center [753, 254] width 444 height 25
click at [726, 318] on input "Company Website" at bounding box center [753, 310] width 444 height 25
type input "[DOMAIN_NAME]"
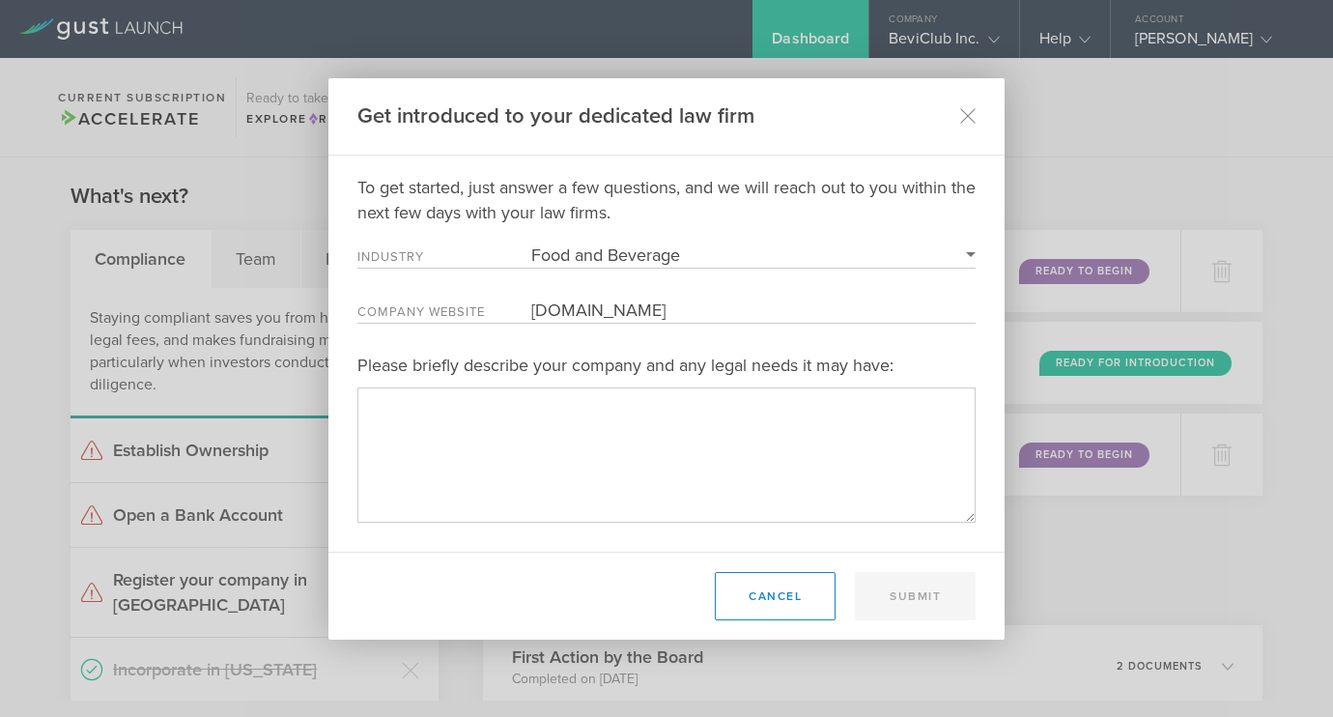
click at [733, 414] on textarea "Please briefly describe your company and any legal needs it may have:" at bounding box center [666, 454] width 618 height 134
click at [753, 433] on textarea "Please briefly describe your company and any legal needs it may have:" at bounding box center [666, 454] width 618 height 134
click at [647, 412] on textarea "Please briefly describe your company and any legal needs it may have:" at bounding box center [666, 454] width 618 height 134
click at [527, 451] on textarea "Please briefly describe your company and any legal needs it may have:" at bounding box center [666, 454] width 618 height 134
paste textarea "BeviClub is a [PERSON_NAME] app to help beverage drinkers and independent liquo…"
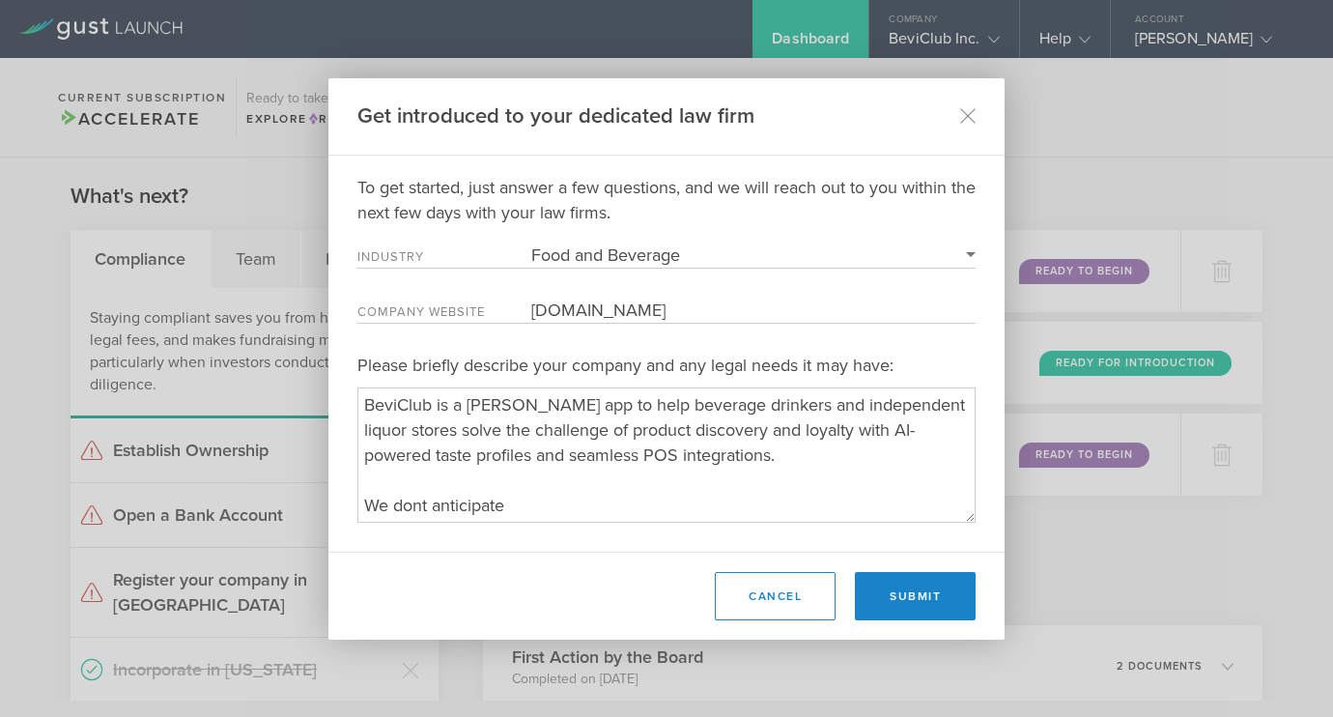
drag, startPoint x: 517, startPoint y: 499, endPoint x: 391, endPoint y: 499, distance: 125.6
click at [391, 499] on textarea "Please briefly describe your company and any legal needs it may have:" at bounding box center [666, 454] width 618 height 134
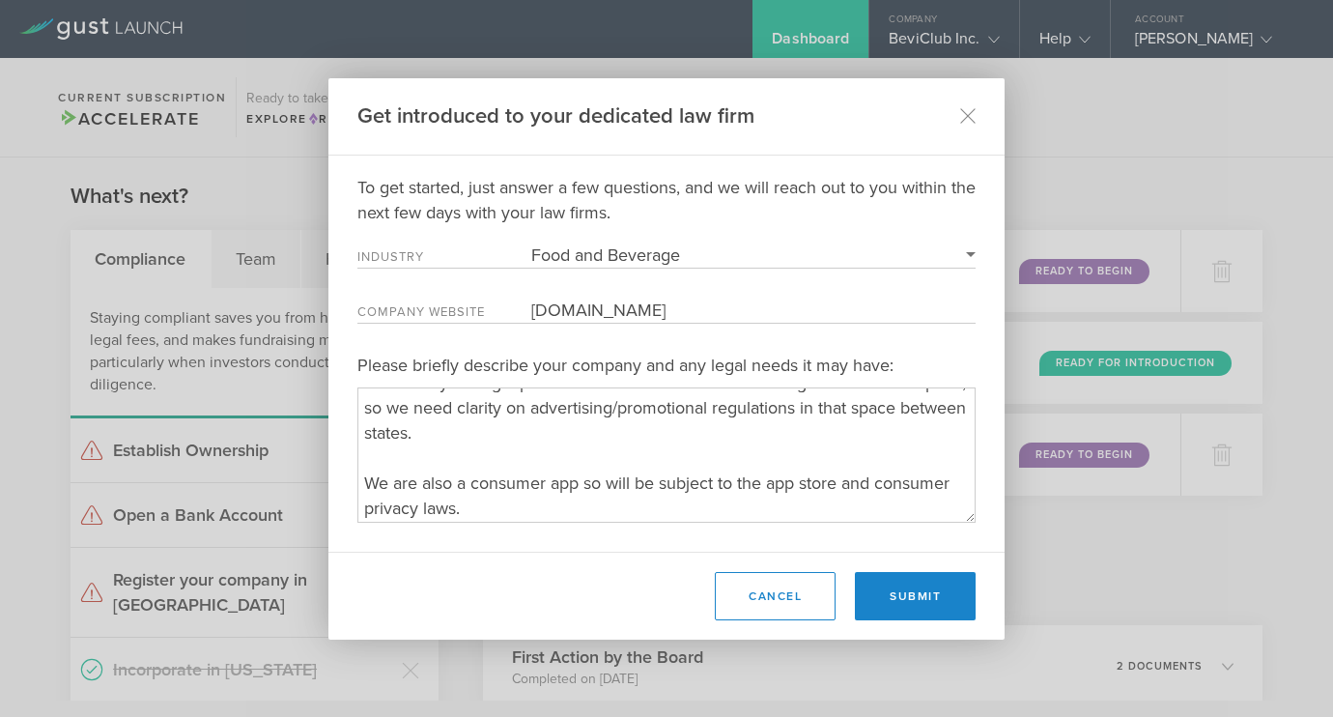
scroll to position [151, 0]
click at [522, 430] on textarea "Please briefly describe your company and any legal needs it may have:" at bounding box center [666, 454] width 618 height 134
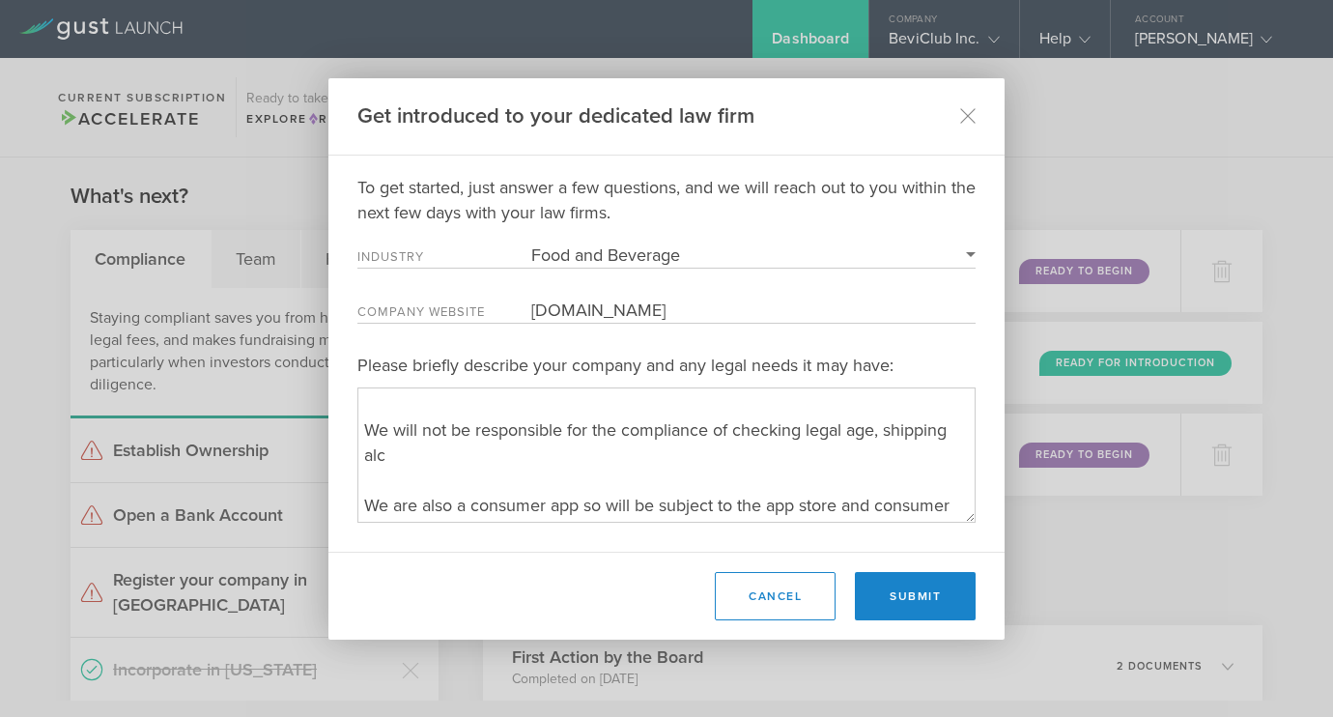
scroll to position [226, 0]
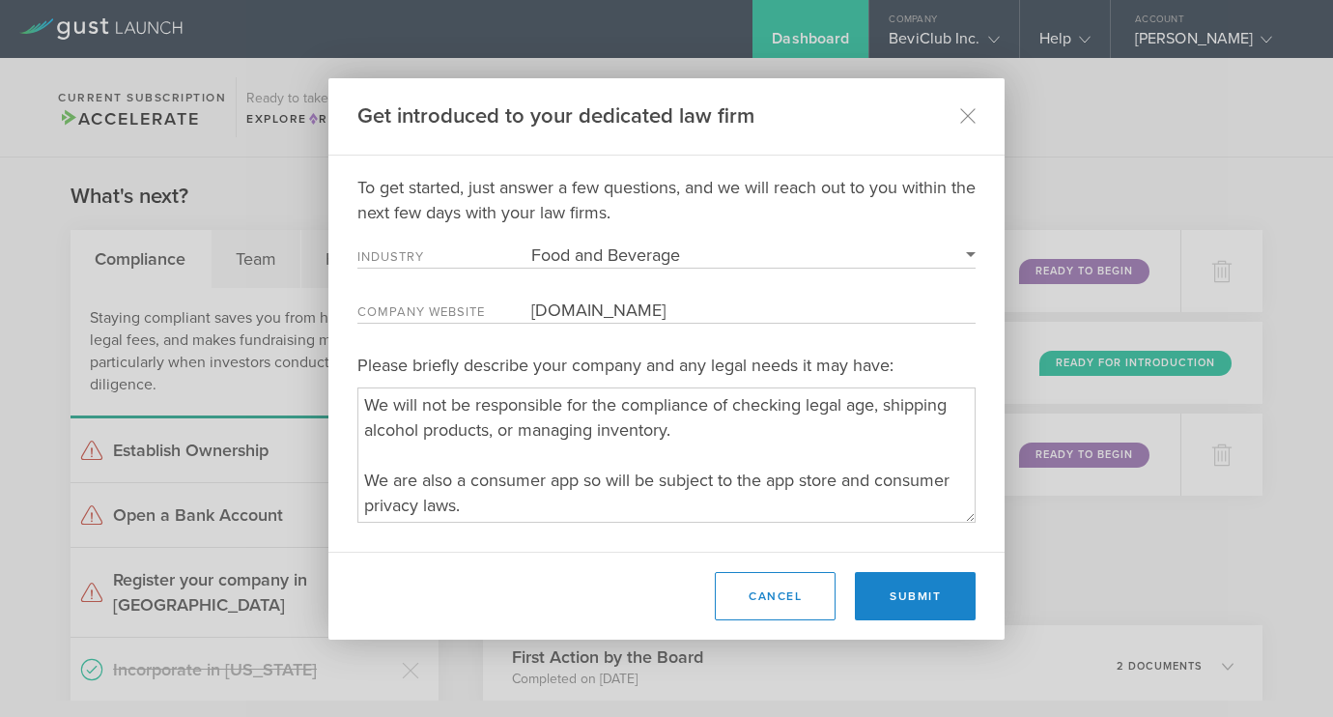
type textarea "BeviClub is a [PERSON_NAME] app to help beverage drinkers and independent liquo…"
click at [754, 269] on div "To get started, just answer a few questions, and we will reach out to you withi…" at bounding box center [666, 349] width 618 height 348
click at [738, 259] on select "Required 3D Printing Administrative Services Adtech Advanced Manufacturing Aero…" at bounding box center [753, 254] width 444 height 25
click at [531, 242] on select "Required 3D Printing Administrative Services Adtech Advanced Manufacturing Aero…" at bounding box center [753, 254] width 444 height 25
click at [639, 236] on div "To get started, just answer a few questions, and we will reach out to you withi…" at bounding box center [666, 349] width 618 height 348
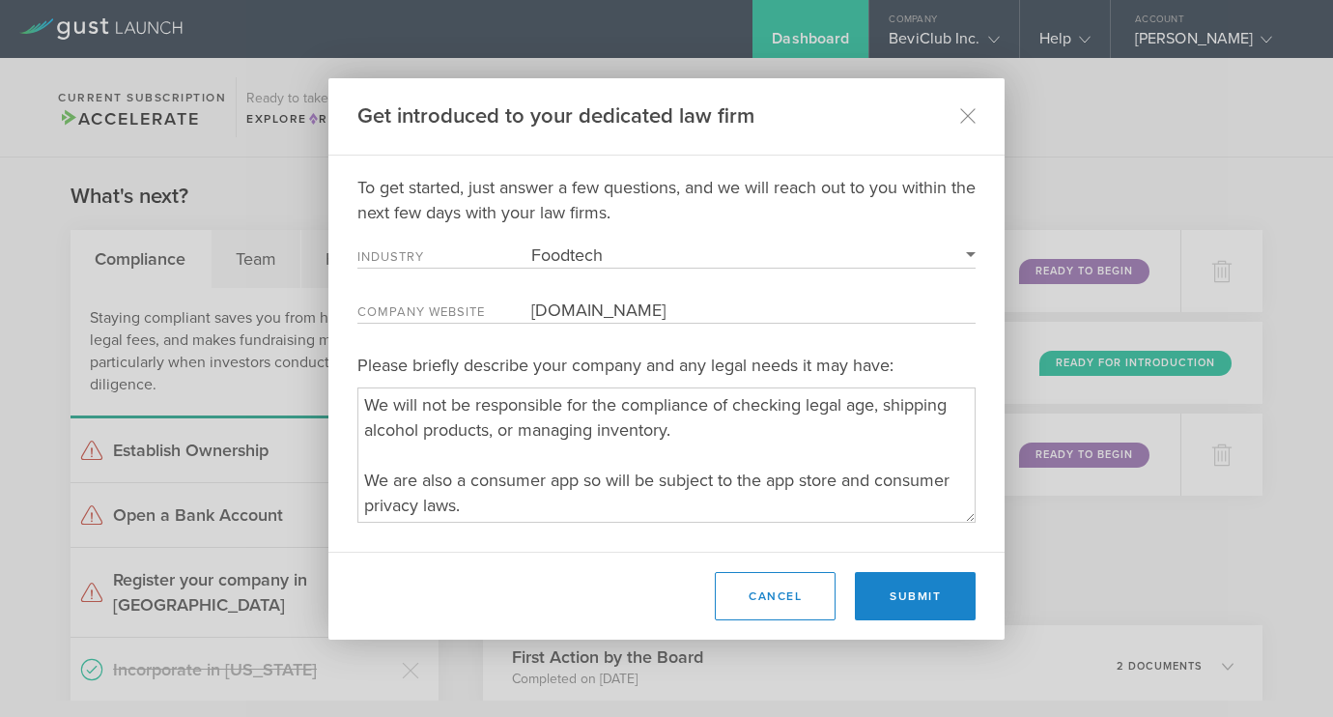
click at [620, 258] on select "Required 3D Printing Administrative Services Adtech Advanced Manufacturing Aero…" at bounding box center [753, 254] width 444 height 25
select select "food_and_beverage"
click at [531, 242] on select "Required 3D Printing Administrative Services Adtech Advanced Manufacturing Aero…" at bounding box center [753, 254] width 444 height 25
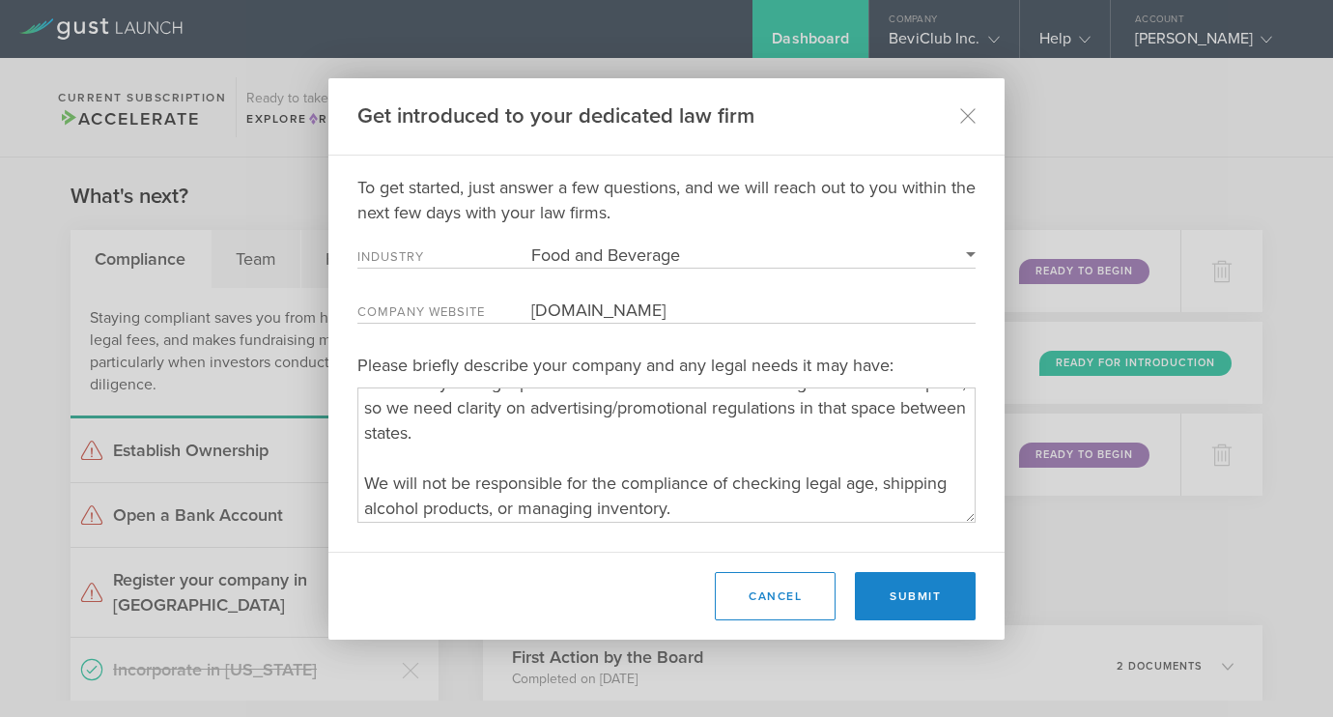
scroll to position [153, 0]
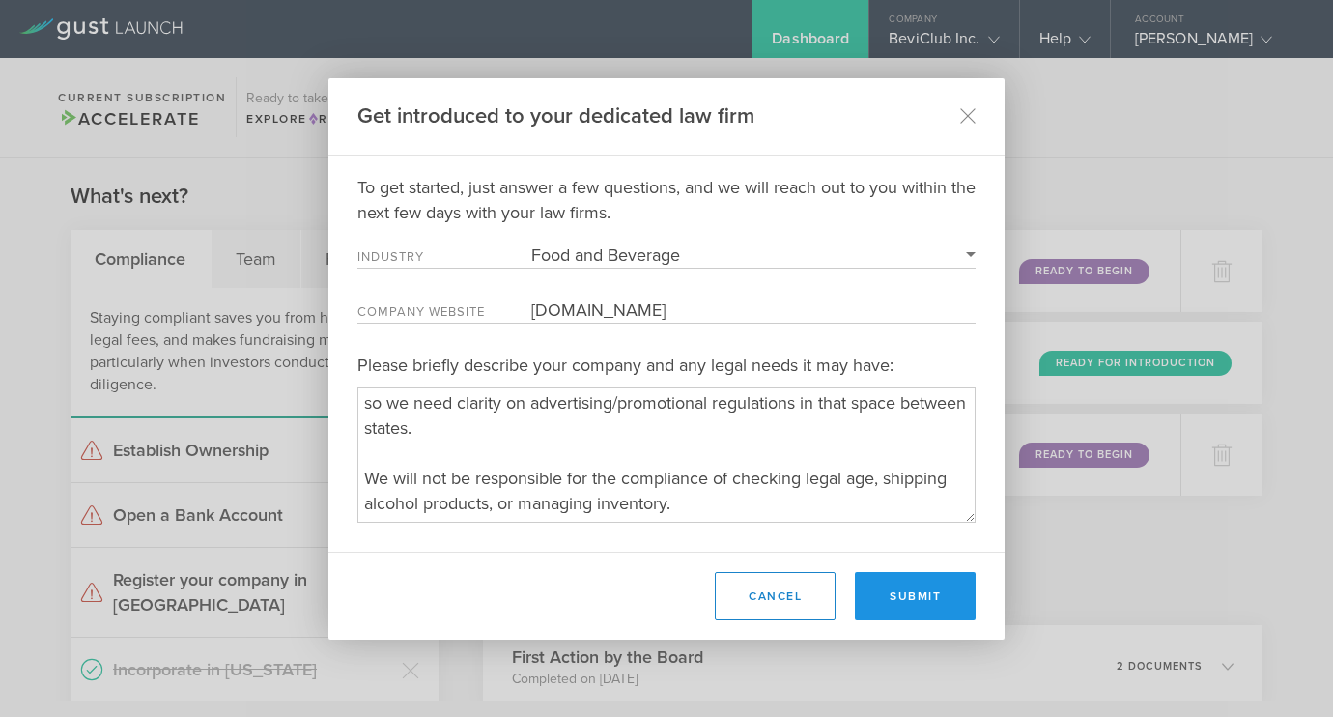
click at [911, 593] on button "Submit" at bounding box center [915, 596] width 121 height 48
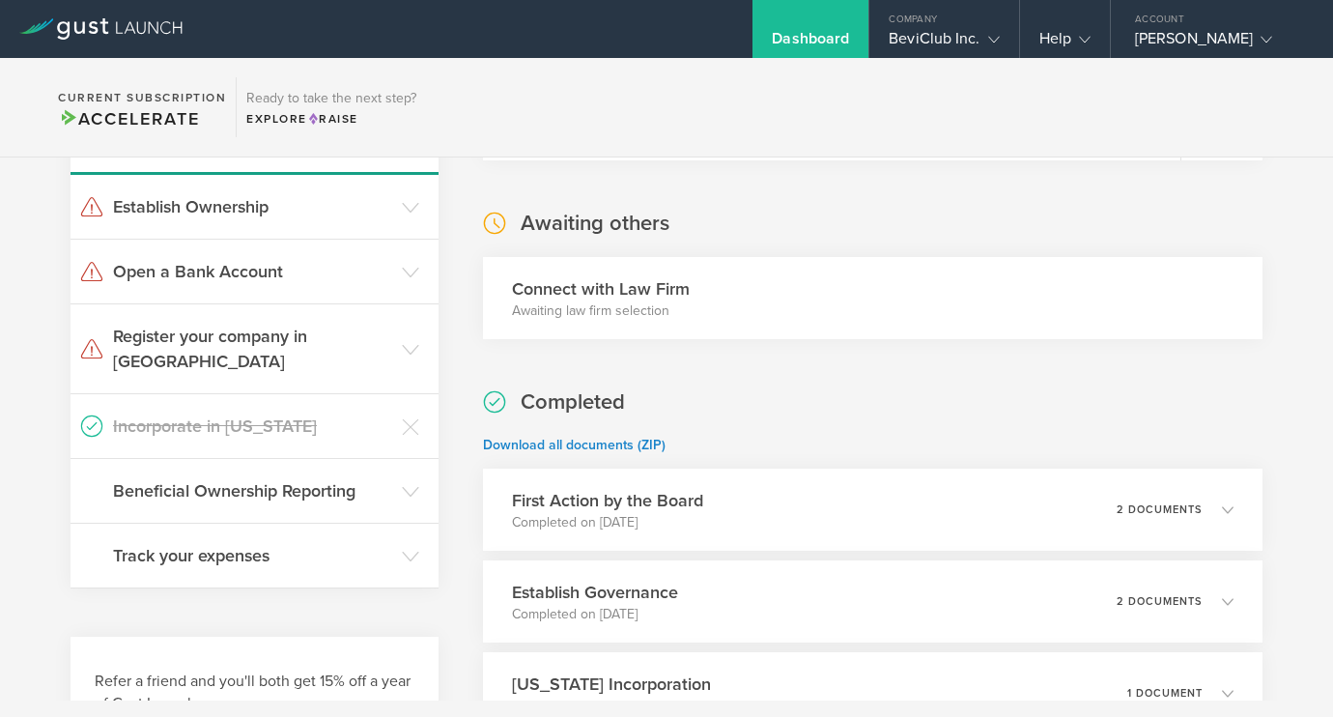
scroll to position [398, 0]
